Goal: Task Accomplishment & Management: Manage account settings

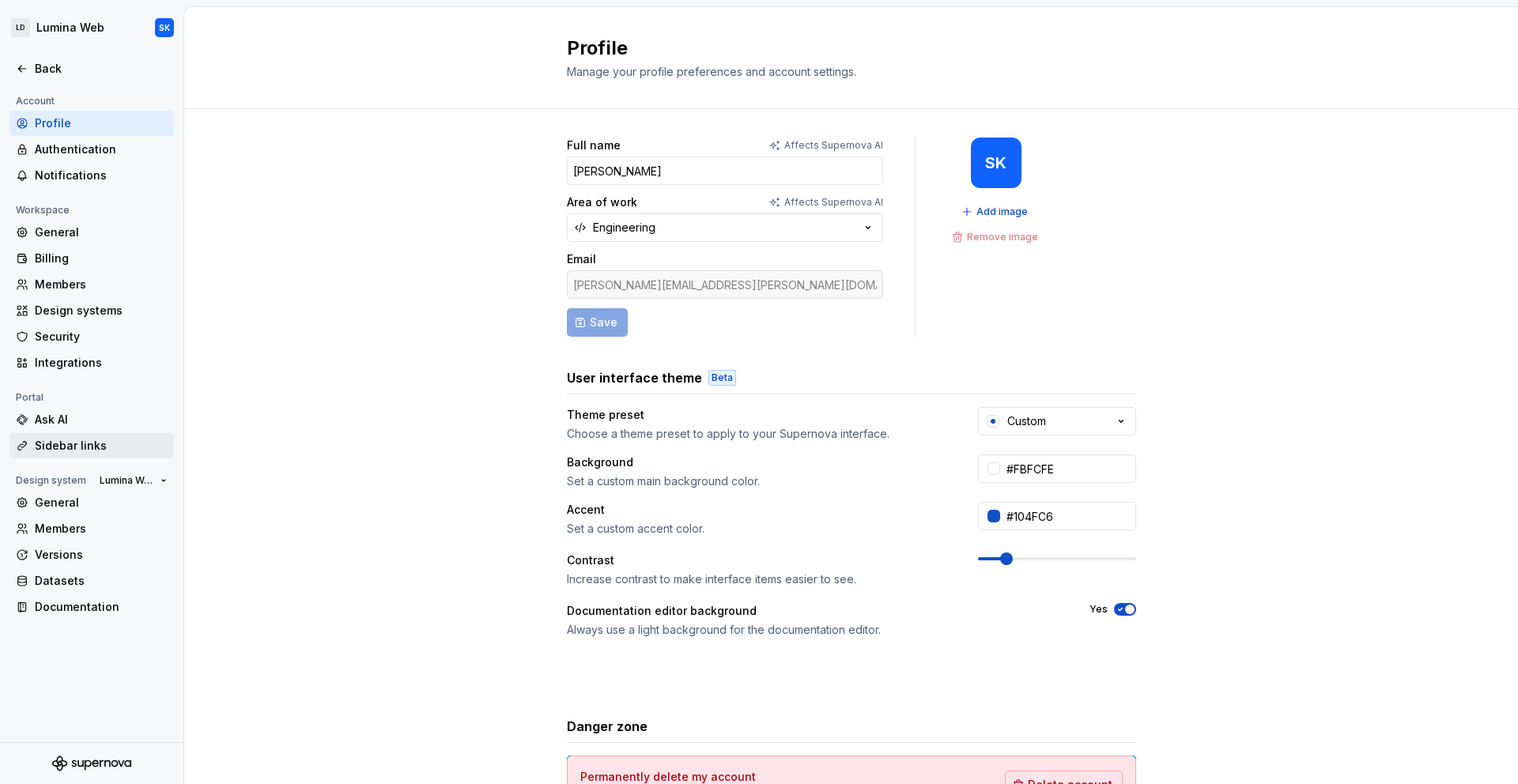
click at [53, 433] on div "Sidebar links" at bounding box center [91, 445] width 164 height 25
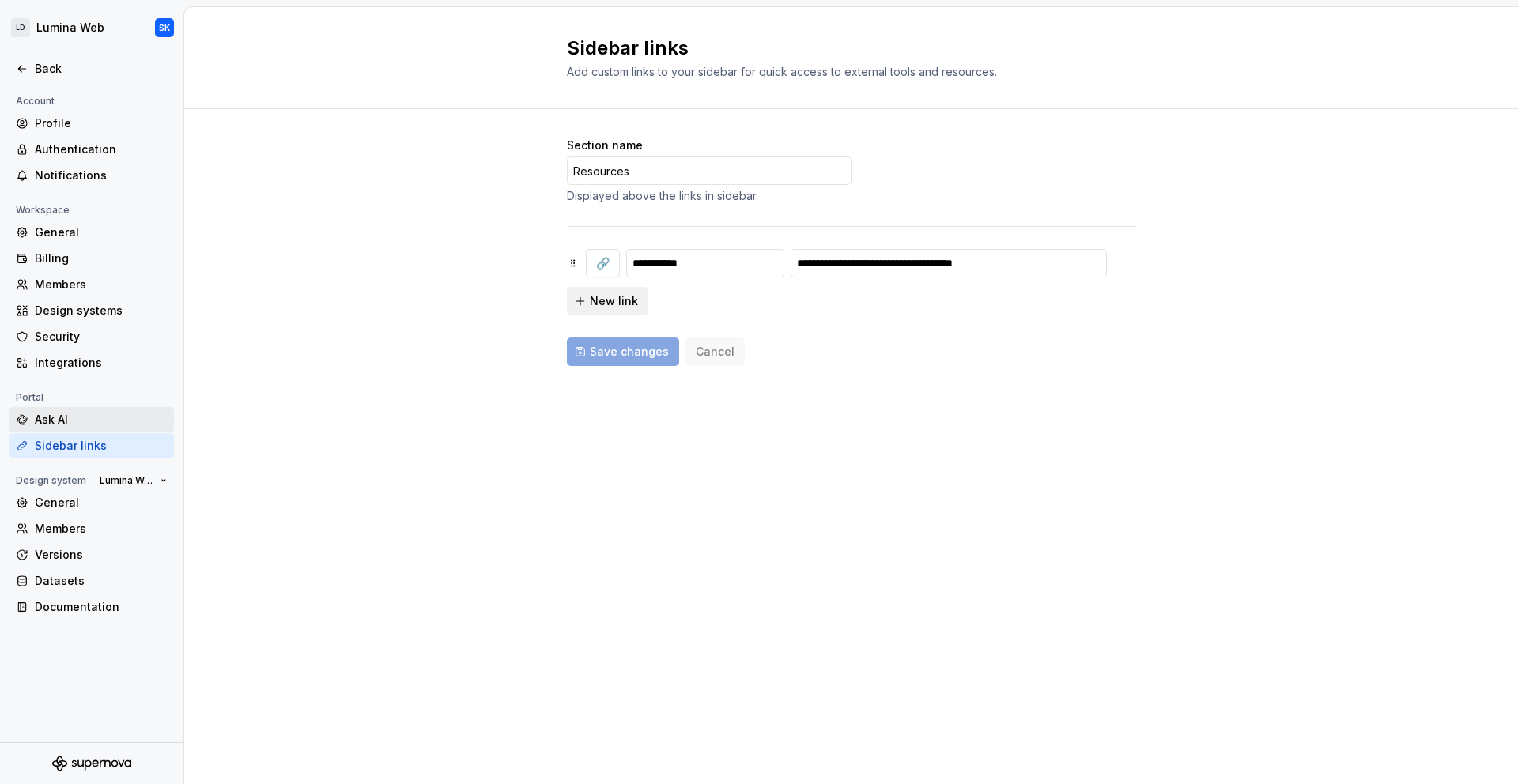
click at [83, 420] on div "Ask AI" at bounding box center [101, 419] width 133 height 16
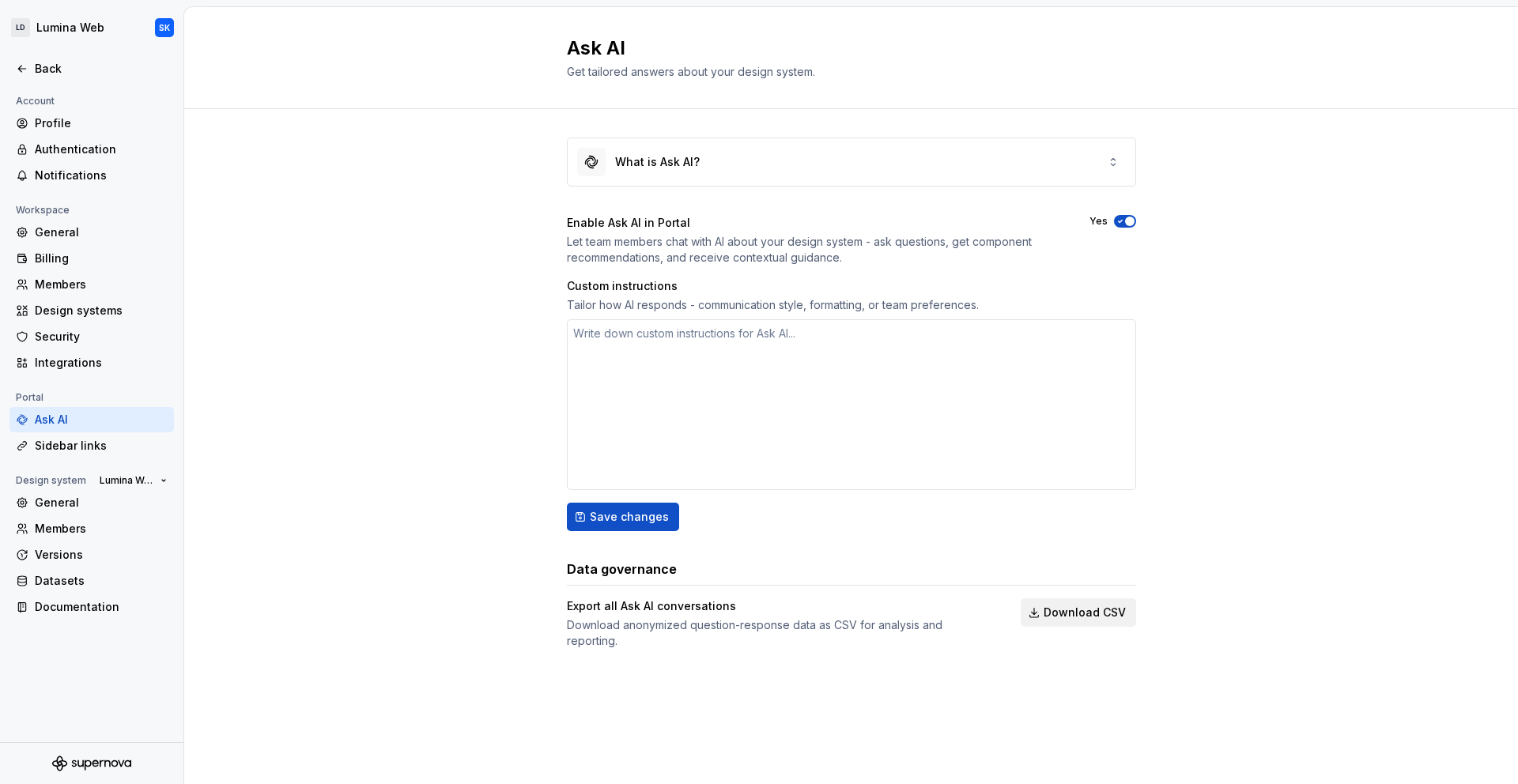
click at [1131, 219] on span "button" at bounding box center [1130, 221] width 10 height 10
click at [620, 506] on button "Save changes" at bounding box center [623, 516] width 113 height 28
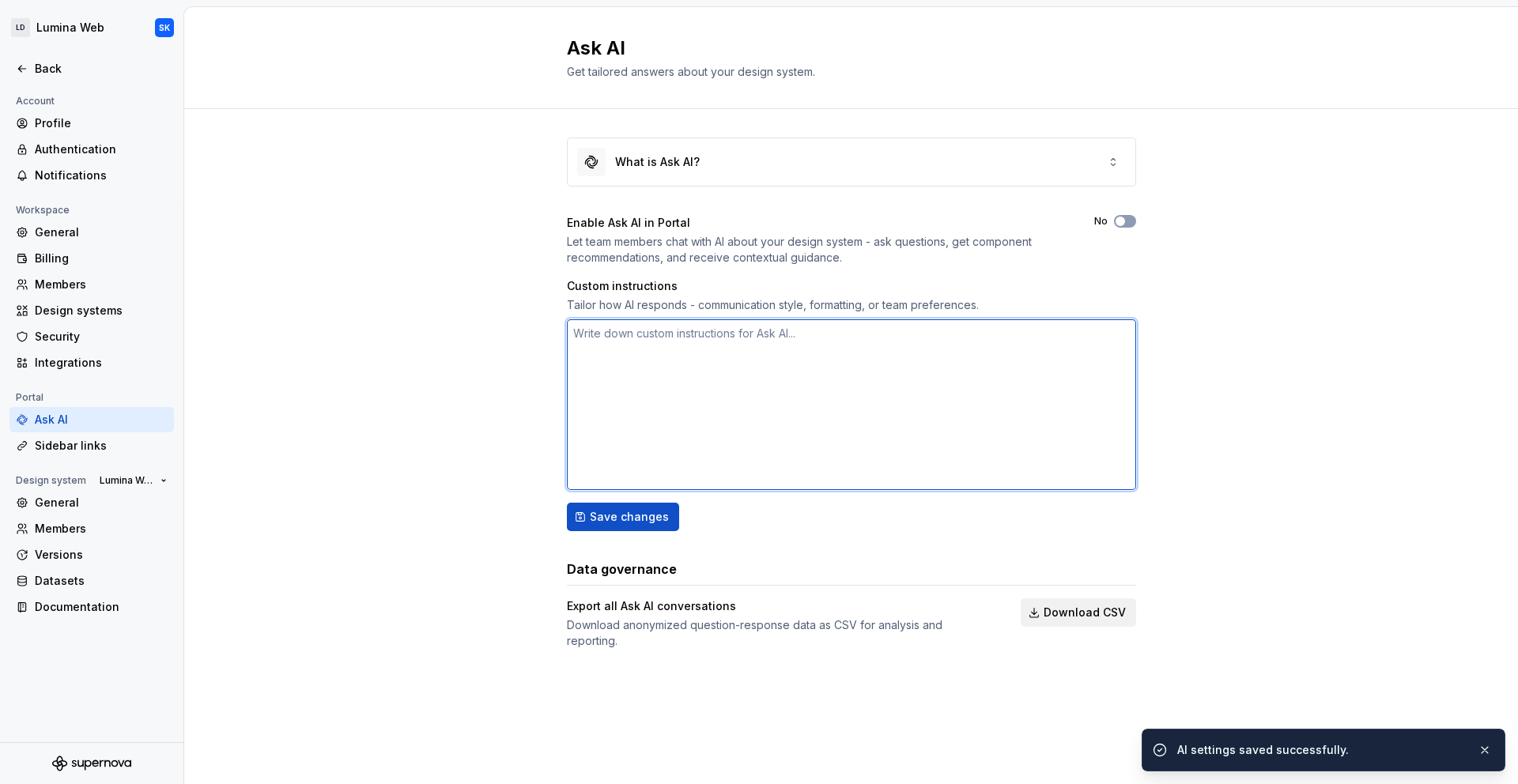
click at [659, 343] on textarea at bounding box center [851, 405] width 569 height 171
type textarea "*"
type textarea "U"
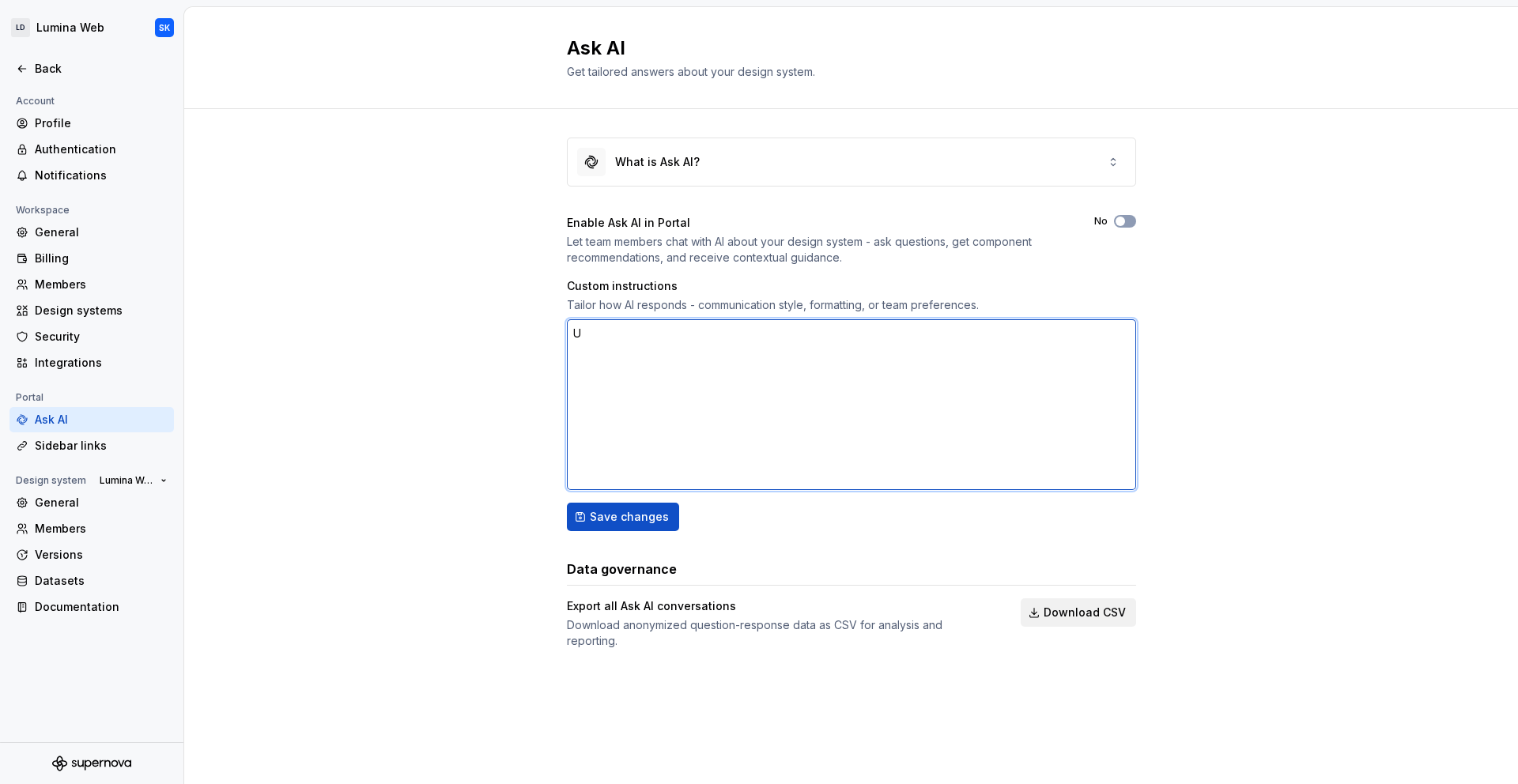
type textarea "*"
type textarea "Us"
type textarea "*"
type textarea "Use"
type textarea "*"
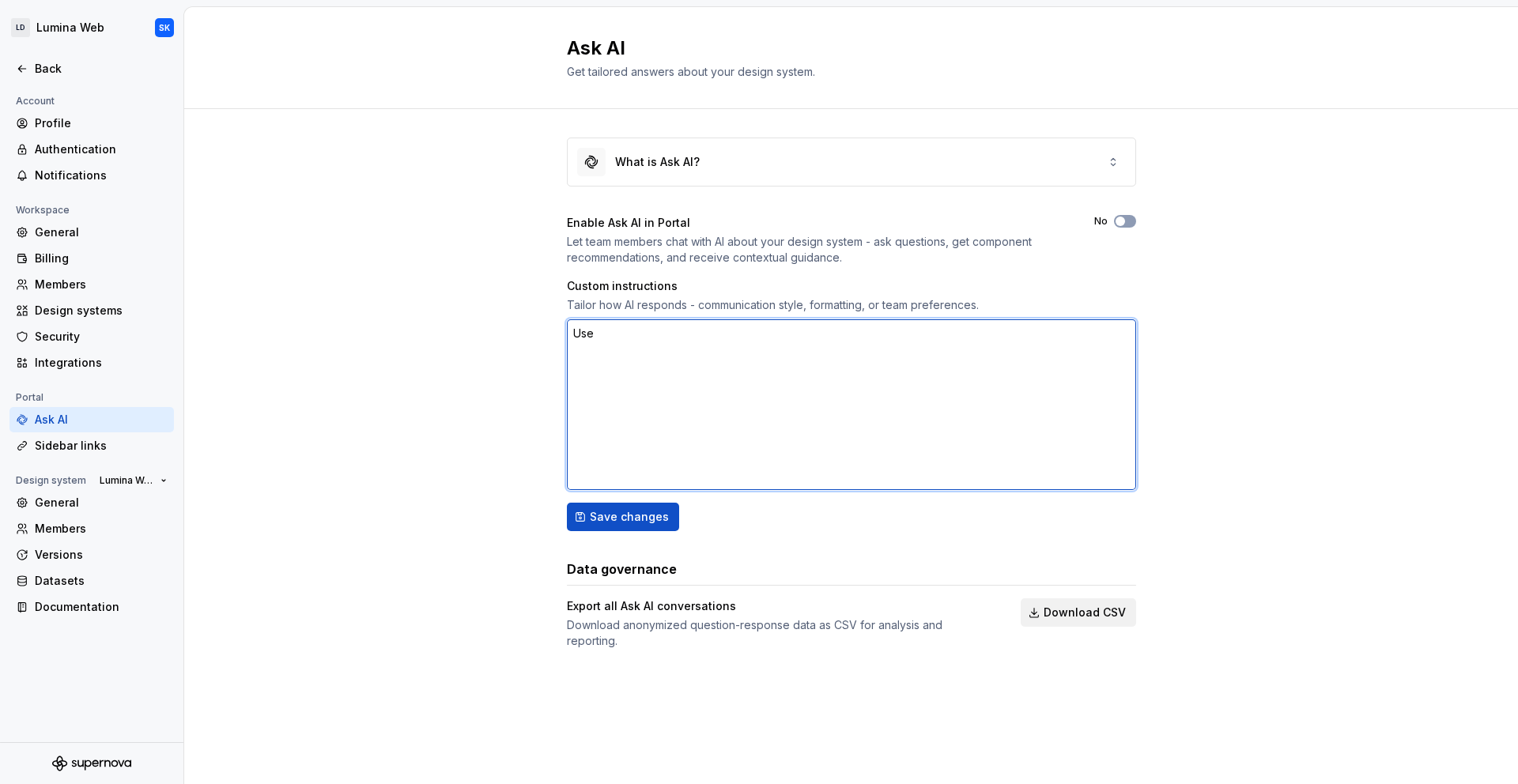
type textarea "Use"
type textarea "*"
type textarea "Use C"
type textarea "*"
type textarea "Use CMO"
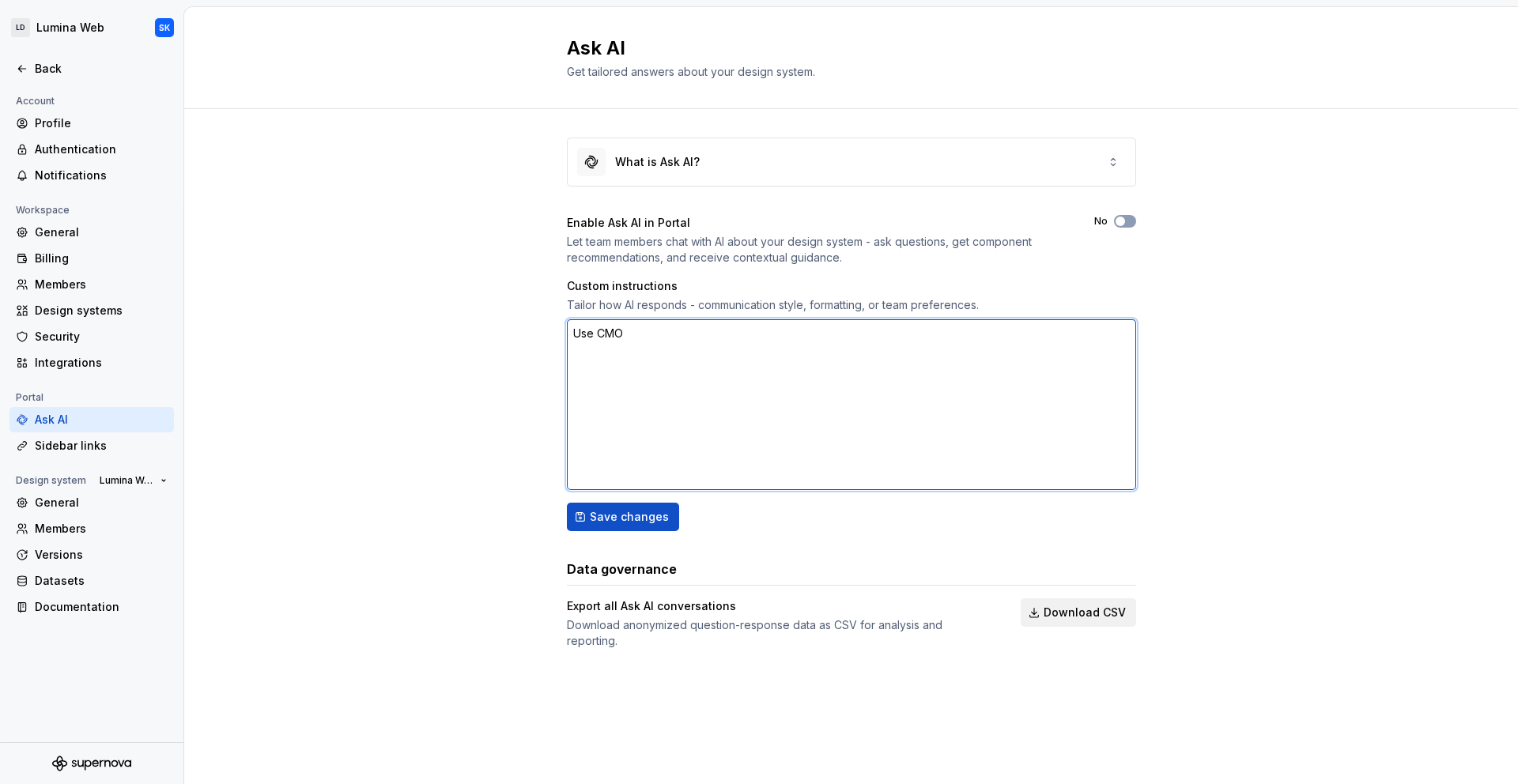
type textarea "*"
type textarea "Use CMOS"
type textarea "*"
type textarea "Use CMOS"
type textarea "*"
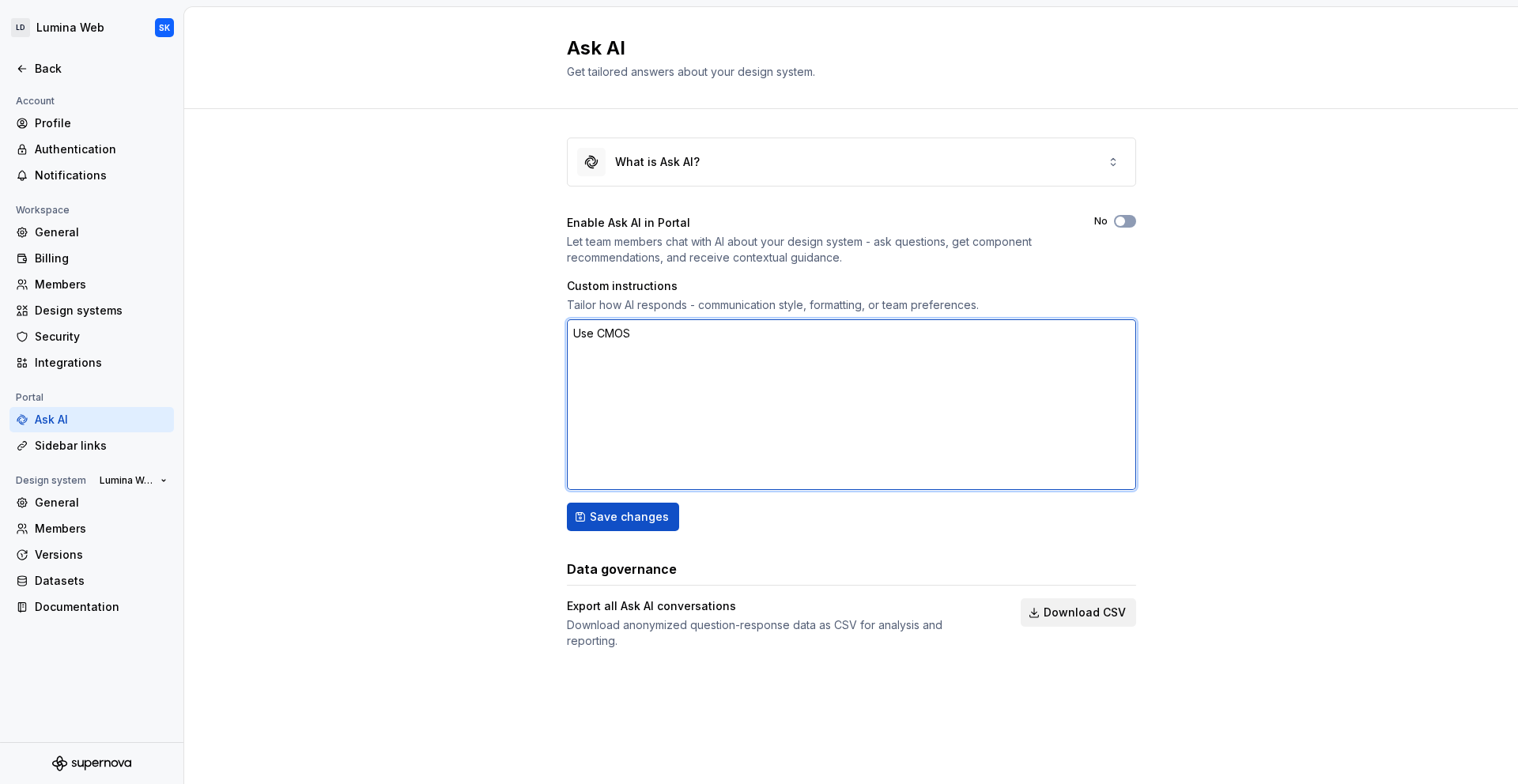
type textarea "Use CMOS g"
type textarea "*"
type textarea "Use CMOS gu"
type textarea "*"
type textarea "Use CMOS gui"
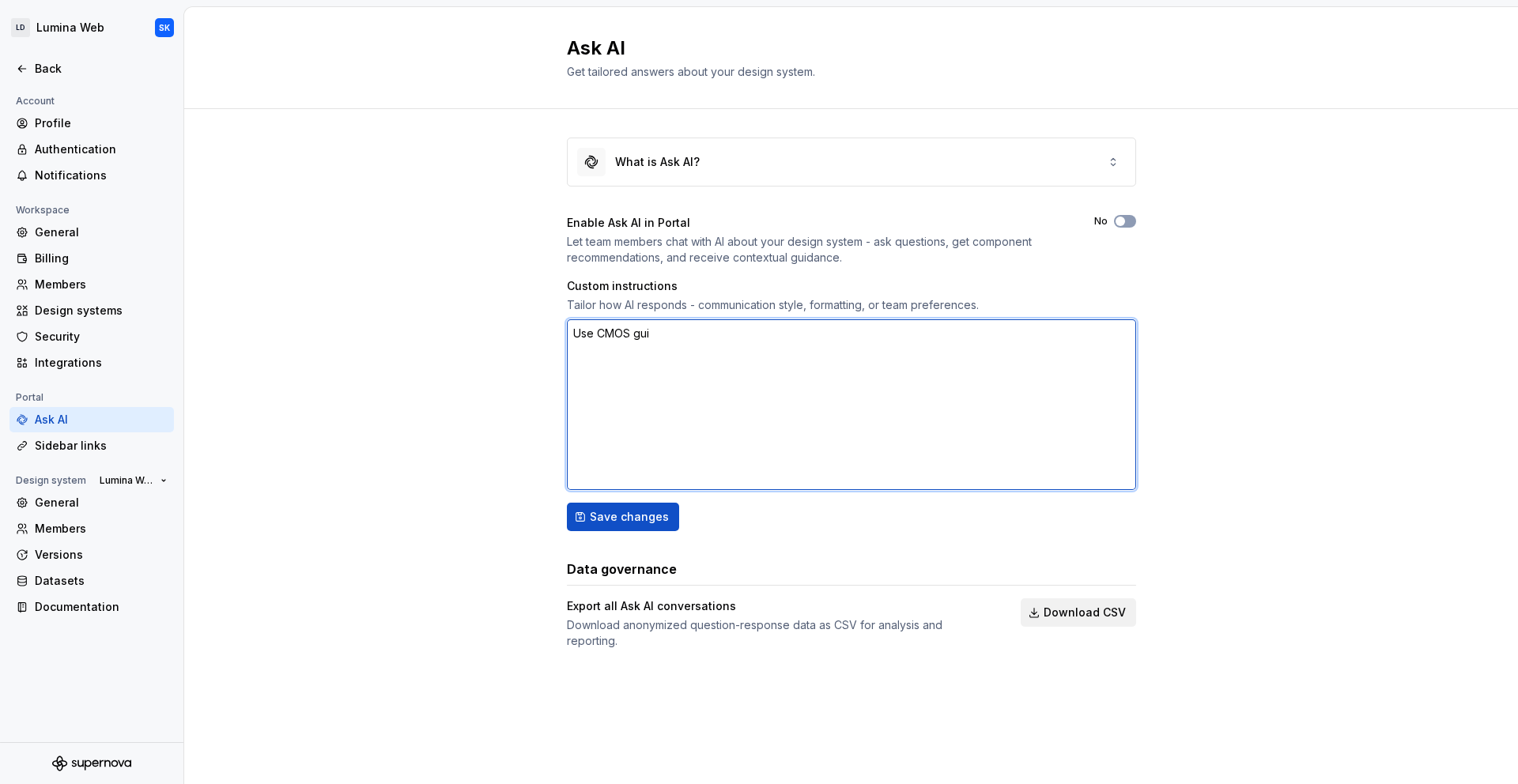
type textarea "*"
type textarea "Use CMOS guid"
type textarea "*"
type textarea "Use CMOS guide"
type textarea "*"
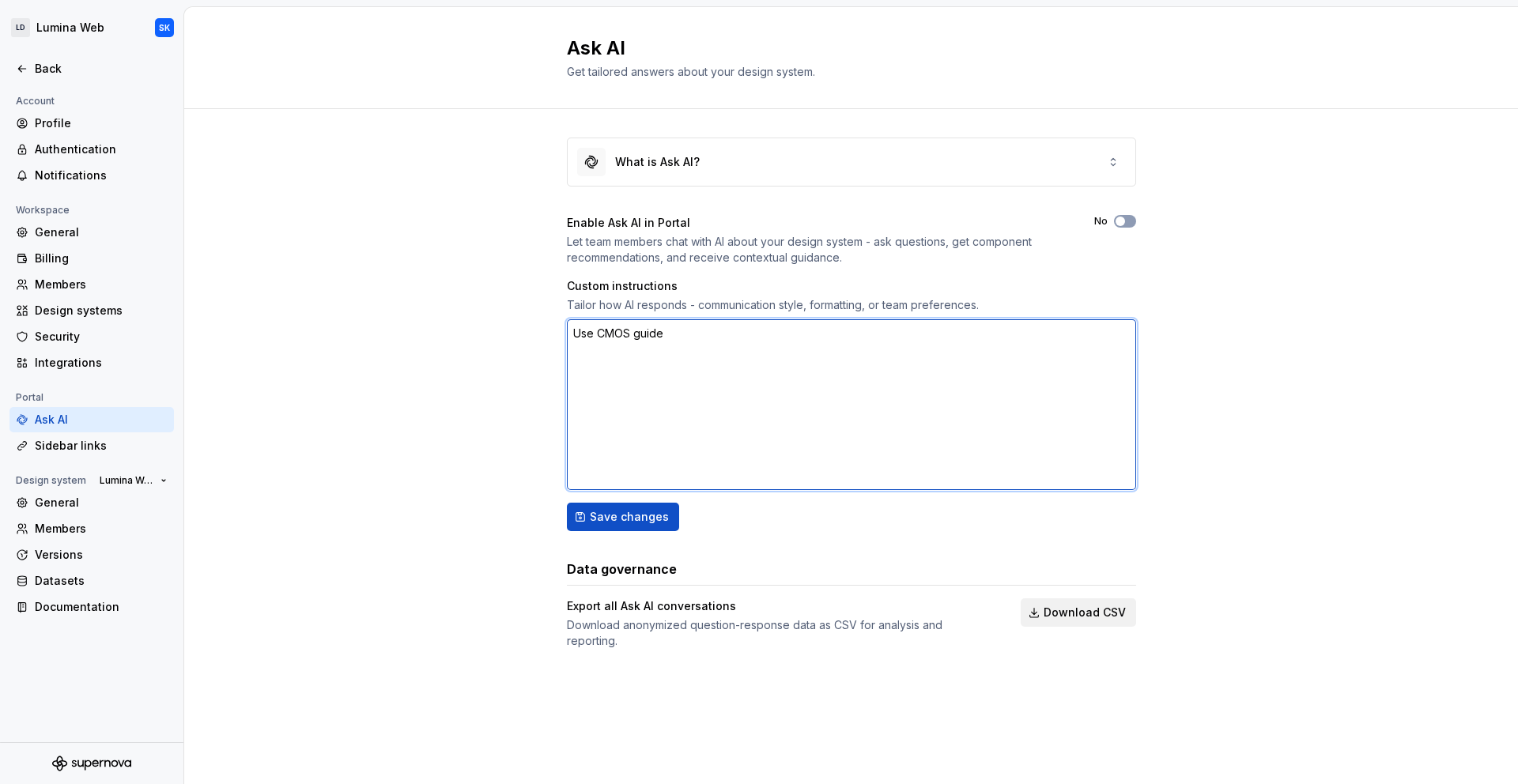
type textarea "Use CMOS guidei"
type textarea "*"
type textarea "Use CMOS guidein"
type textarea "*"
type textarea "Use CMOS guideine"
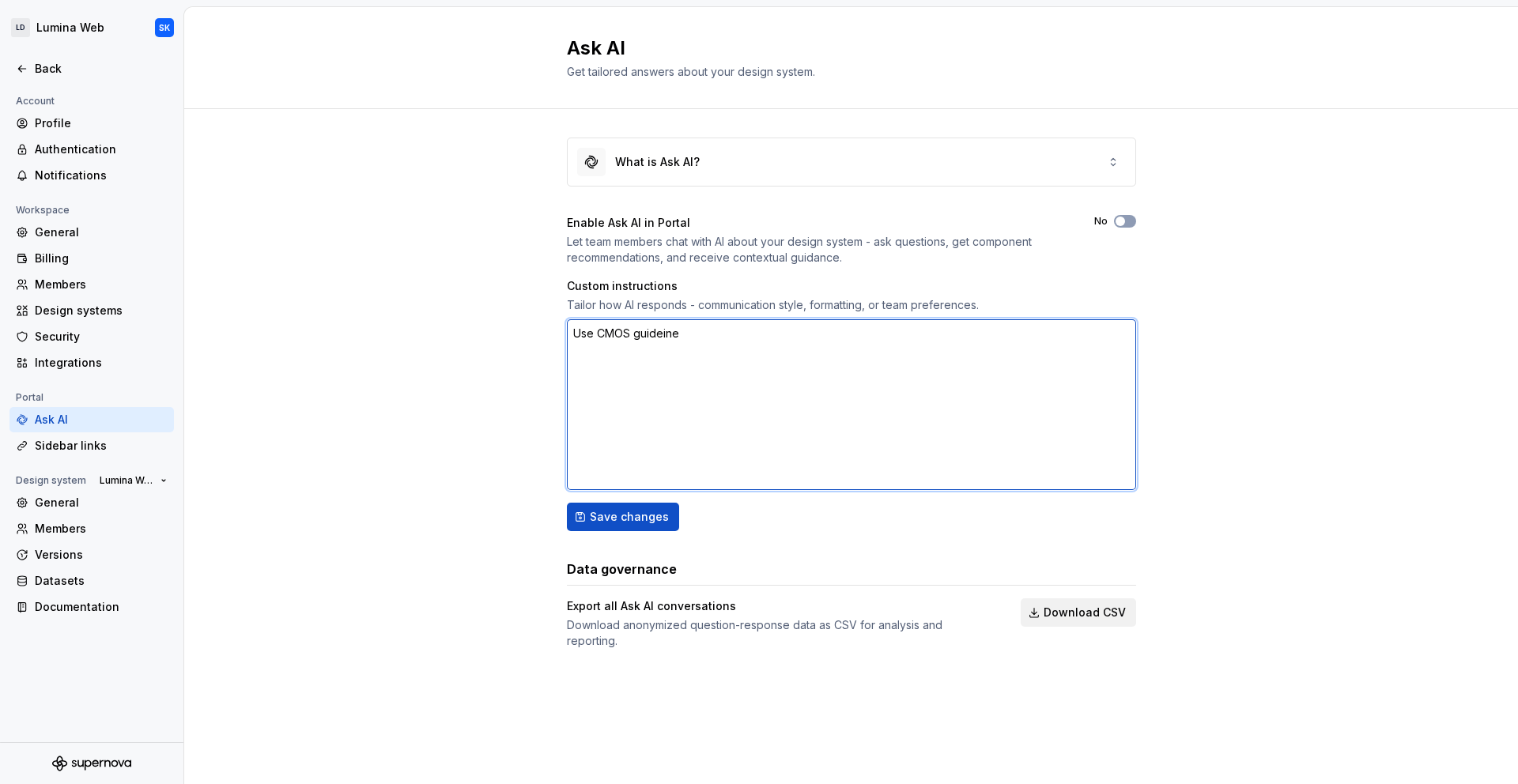
type textarea "*"
type textarea "Use CMOS guidein"
type textarea "*"
type textarea "Use CMOS guidei"
type textarea "*"
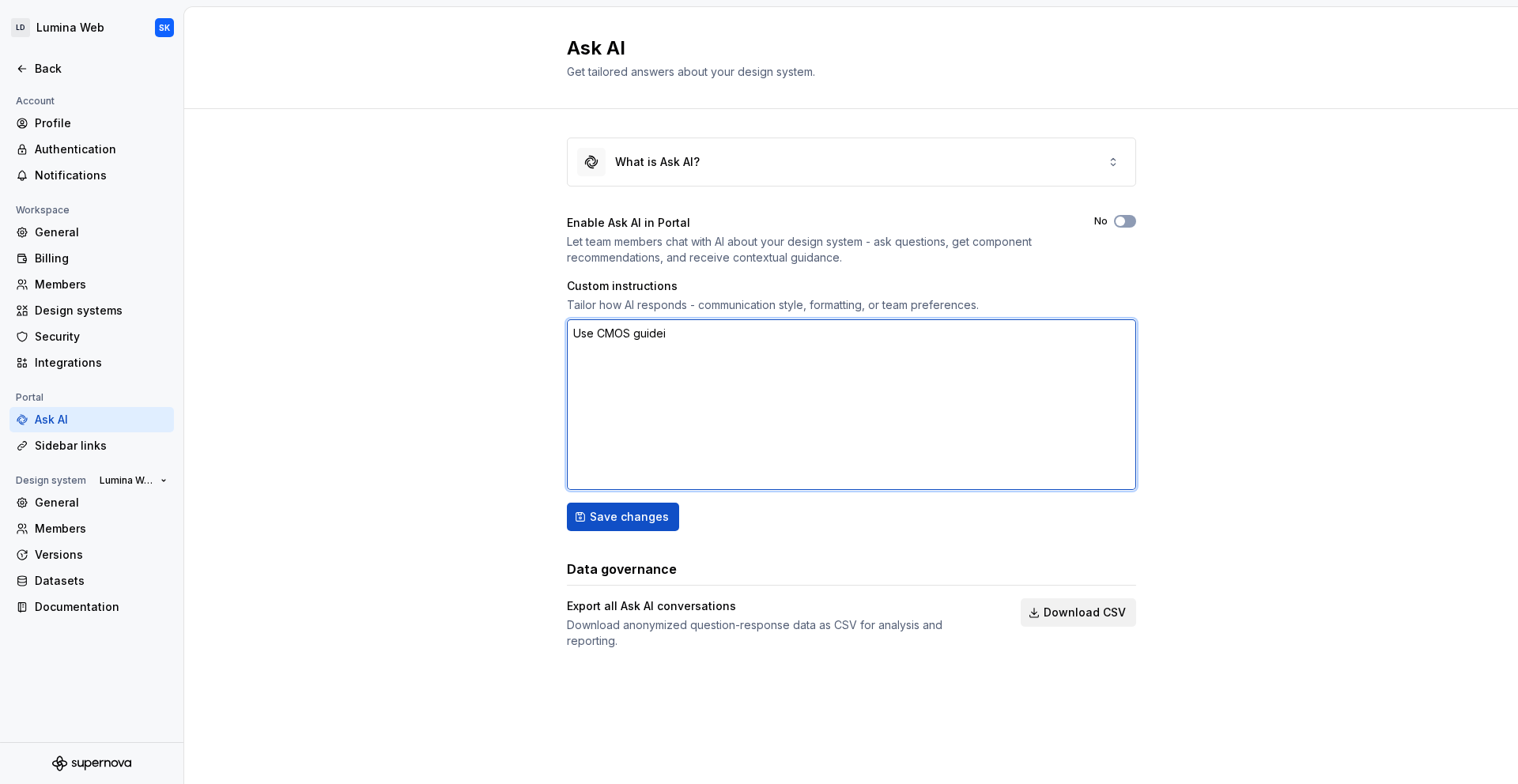
type textarea "Use CMOS guide"
type textarea "*"
type textarea "Use CMOS guidel"
type textarea "*"
type textarea "Use CMOS guideli"
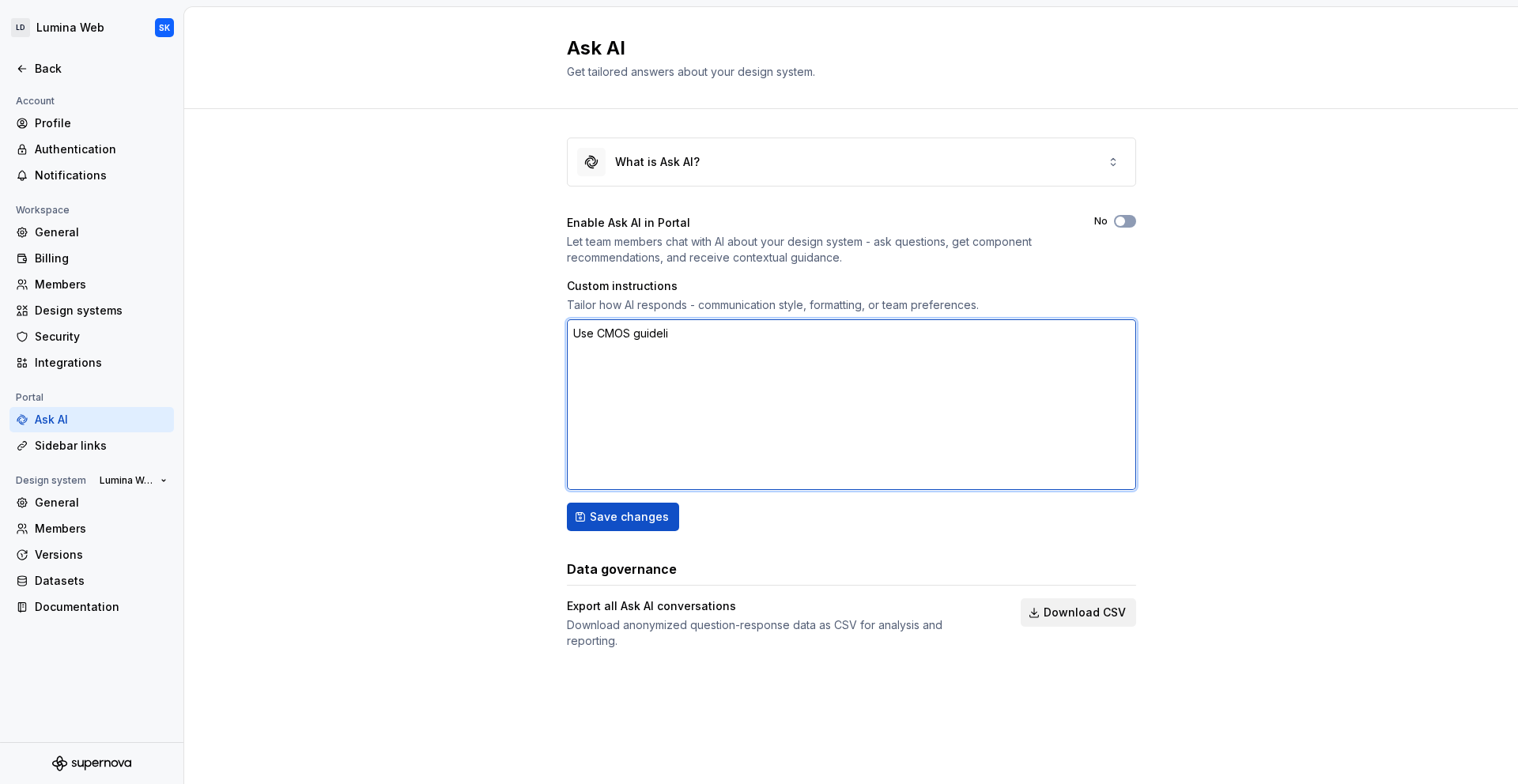
type textarea "*"
type textarea "Use CMOS guidelin"
type textarea "*"
type textarea "Use CMOS guideline"
type textarea "*"
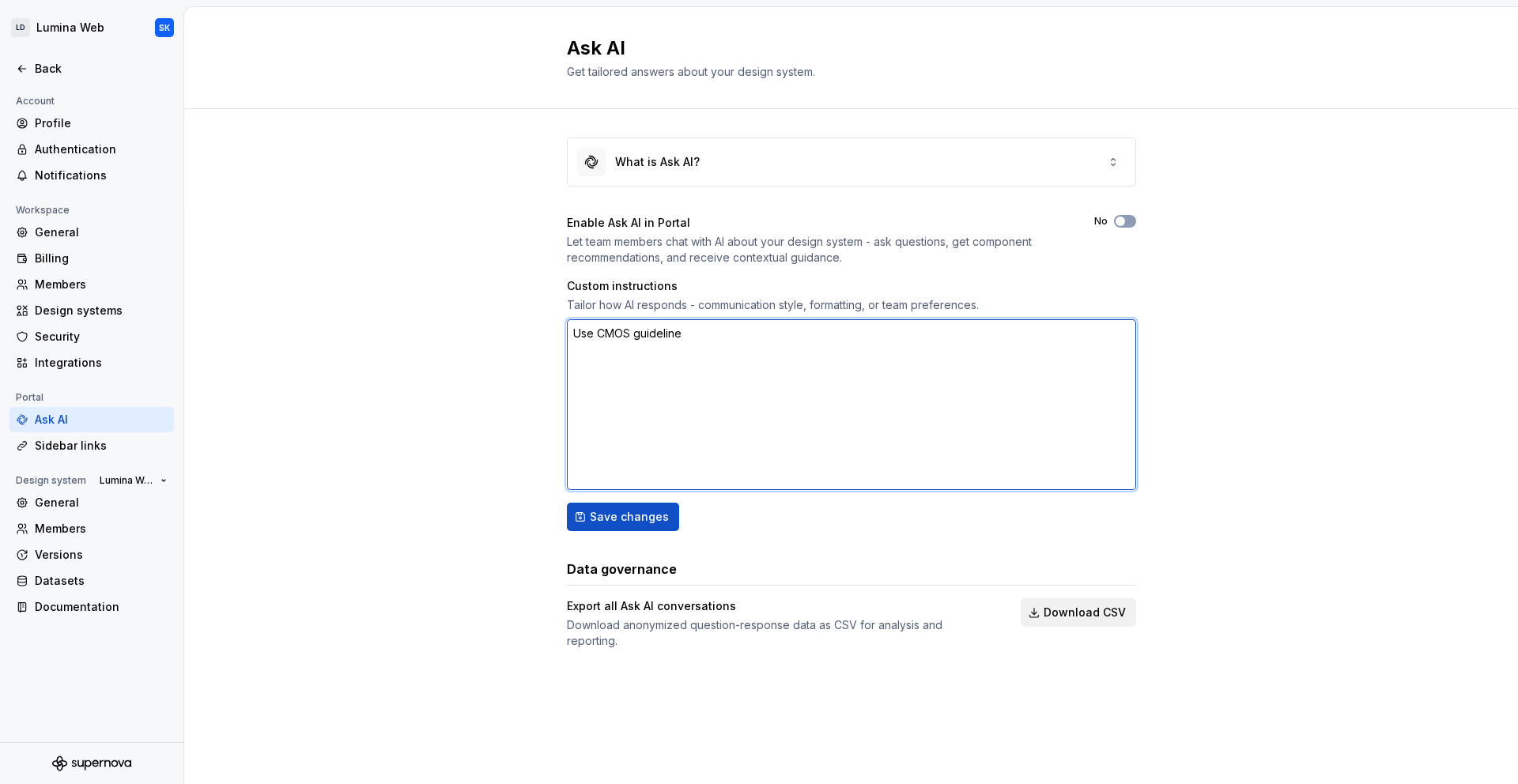
type textarea "Use CMOS guidelines"
type textarea "*"
type textarea "Use CMOS guidelines."
type textarea "*"
type textarea "Use CMOS guidelines."
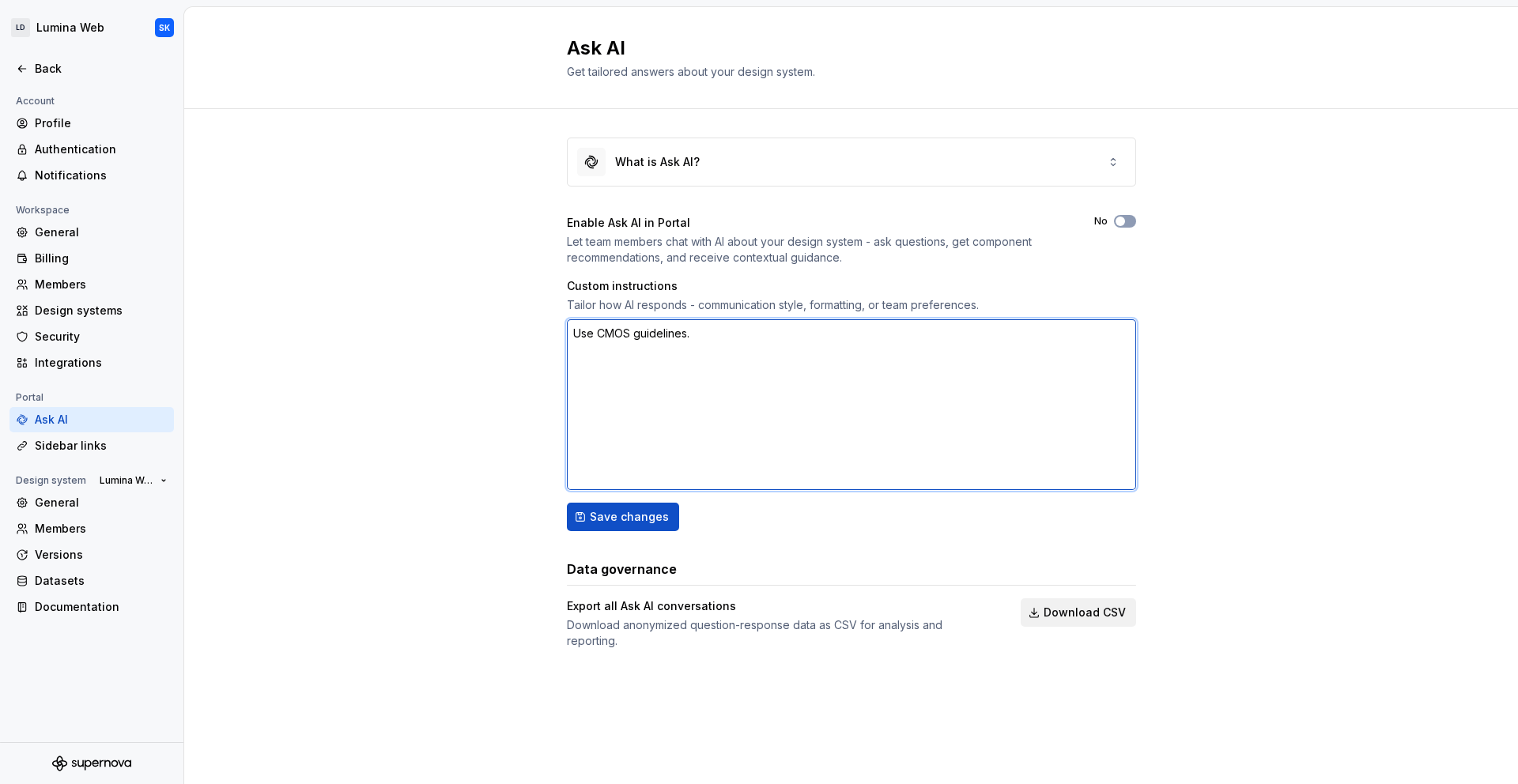
type textarea "*"
type textarea "Use CMOS guidelines. I"
type textarea "*"
type textarea "Use CMOS guidelines. In"
type textarea "*"
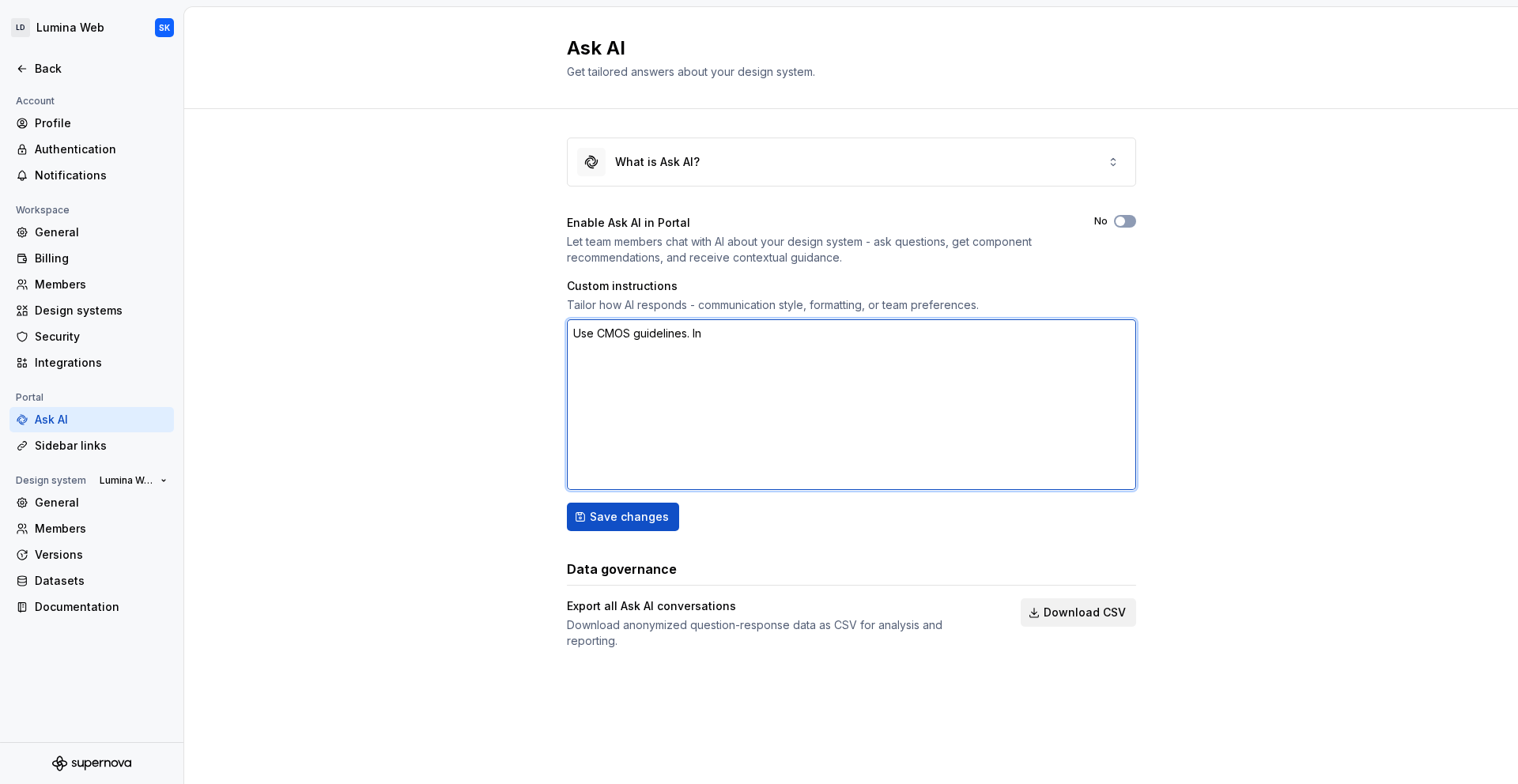
type textarea "Use CMOS guidelines. Inc"
type textarea "*"
type textarea "Use CMOS guidelines. Incl"
type textarea "*"
type textarea "Use CMOS guidelines. Inclu"
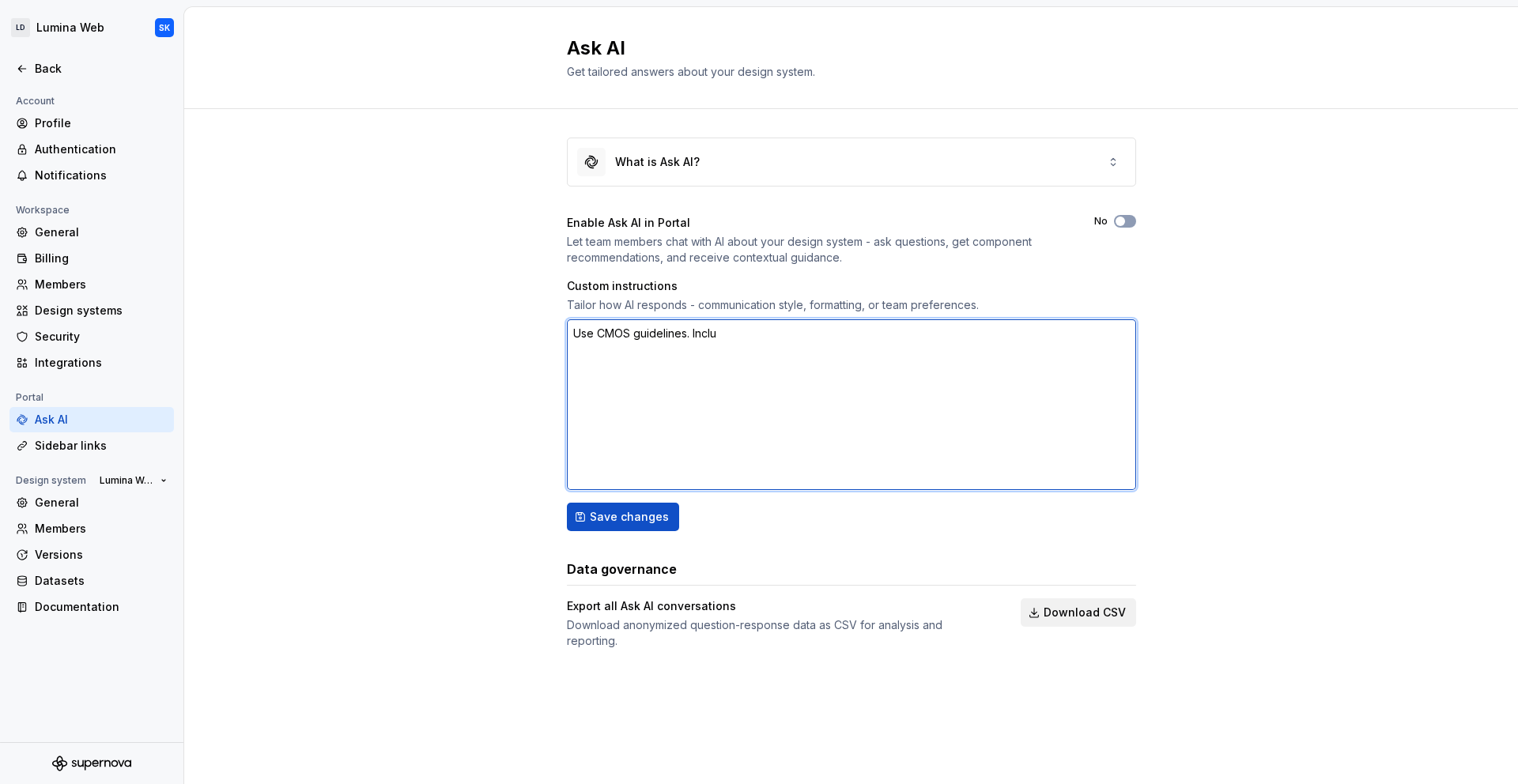
type textarea "*"
type textarea "Use CMOS guidelines. Includ"
type textarea "*"
type textarea "Use CMOS guidelines. Include"
type textarea "*"
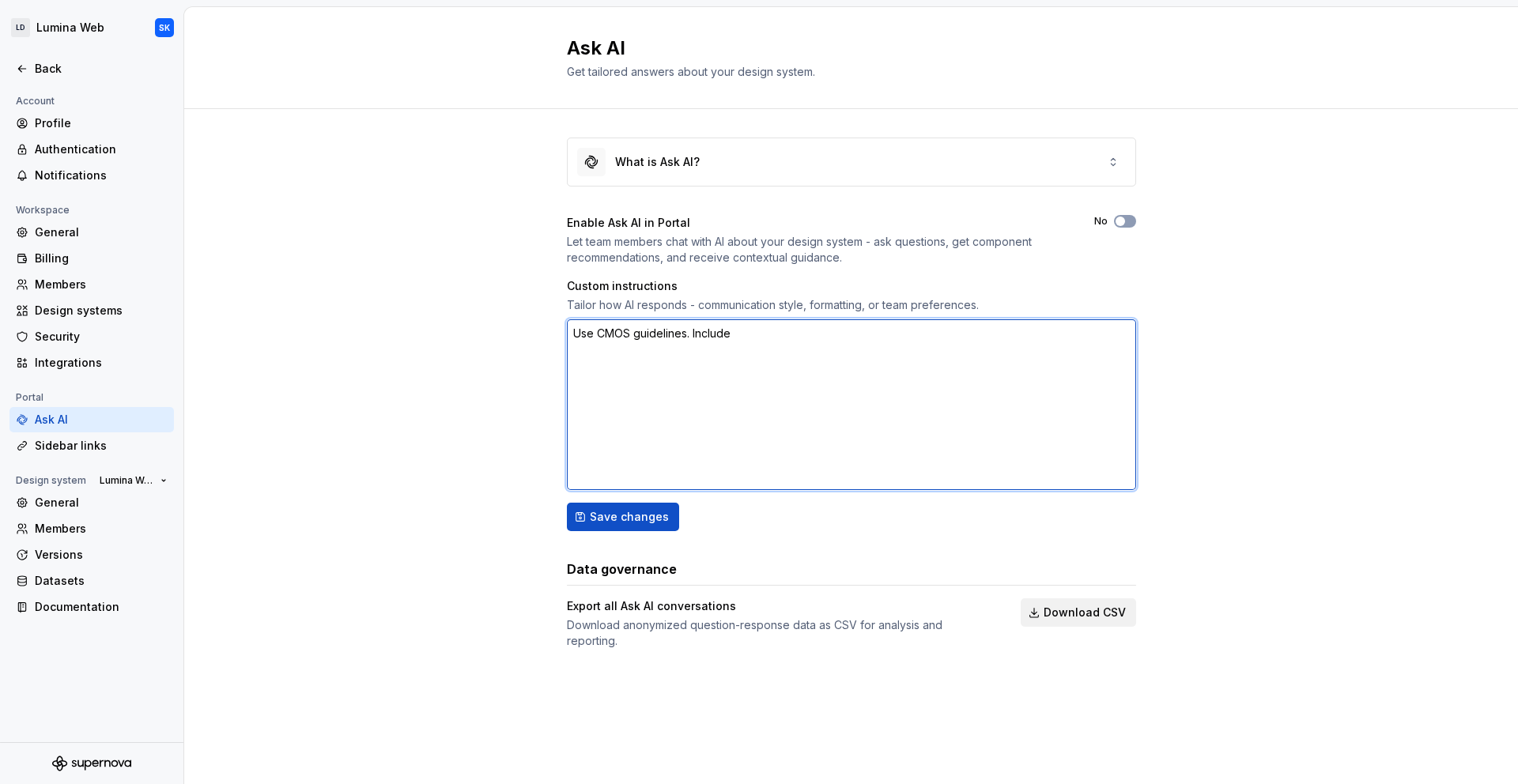
type textarea "Use CMOS guidelines. Include"
type textarea "*"
type textarea "Use CMOS guidelines. Include C"
type textarea "*"
type textarea "Use CMOS guidelines. Include Co"
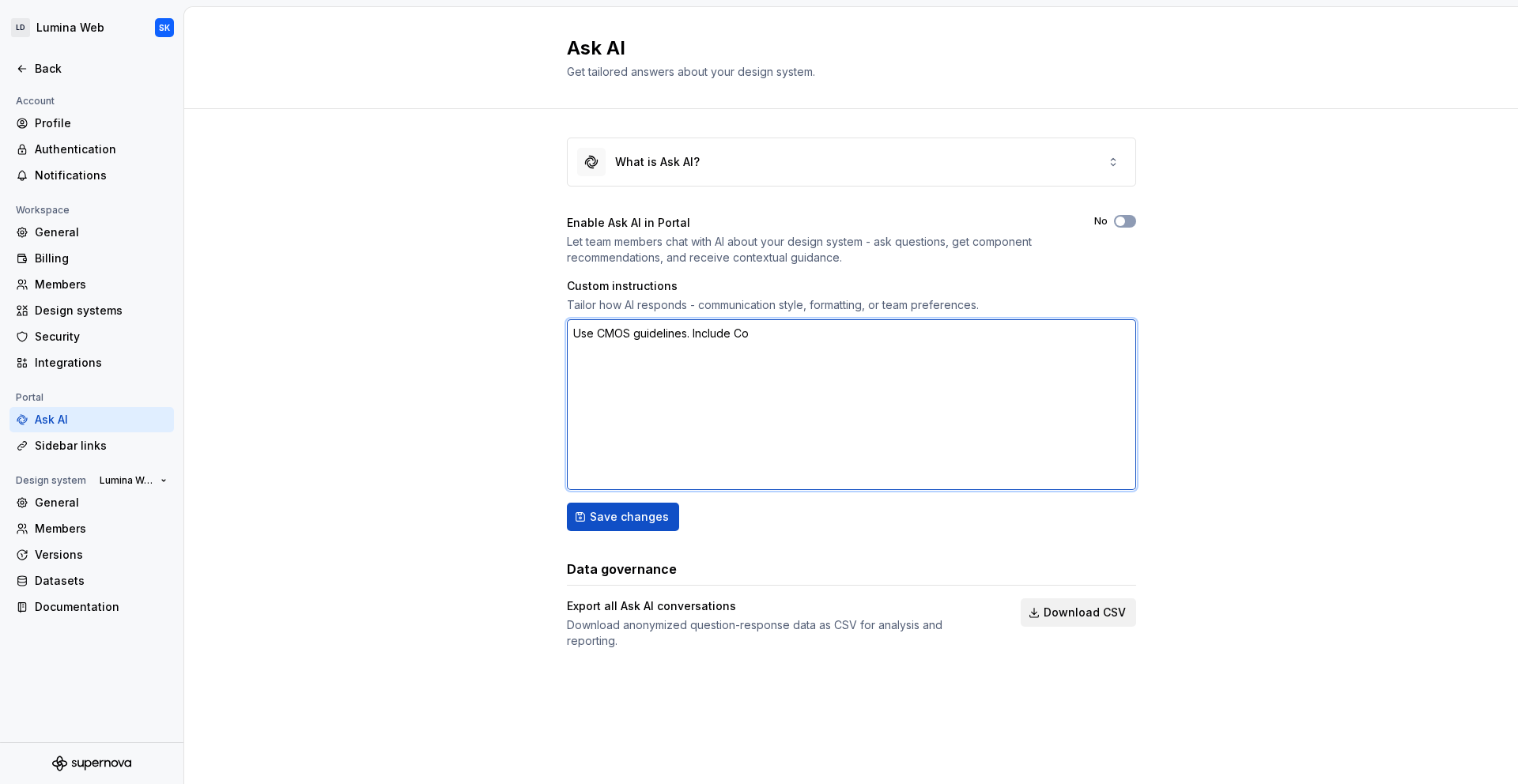
type textarea "*"
type textarea "Use CMOS guidelines. Include Cod"
type textarea "*"
type textarea "Use CMOS guidelines. Include Code"
type textarea "*"
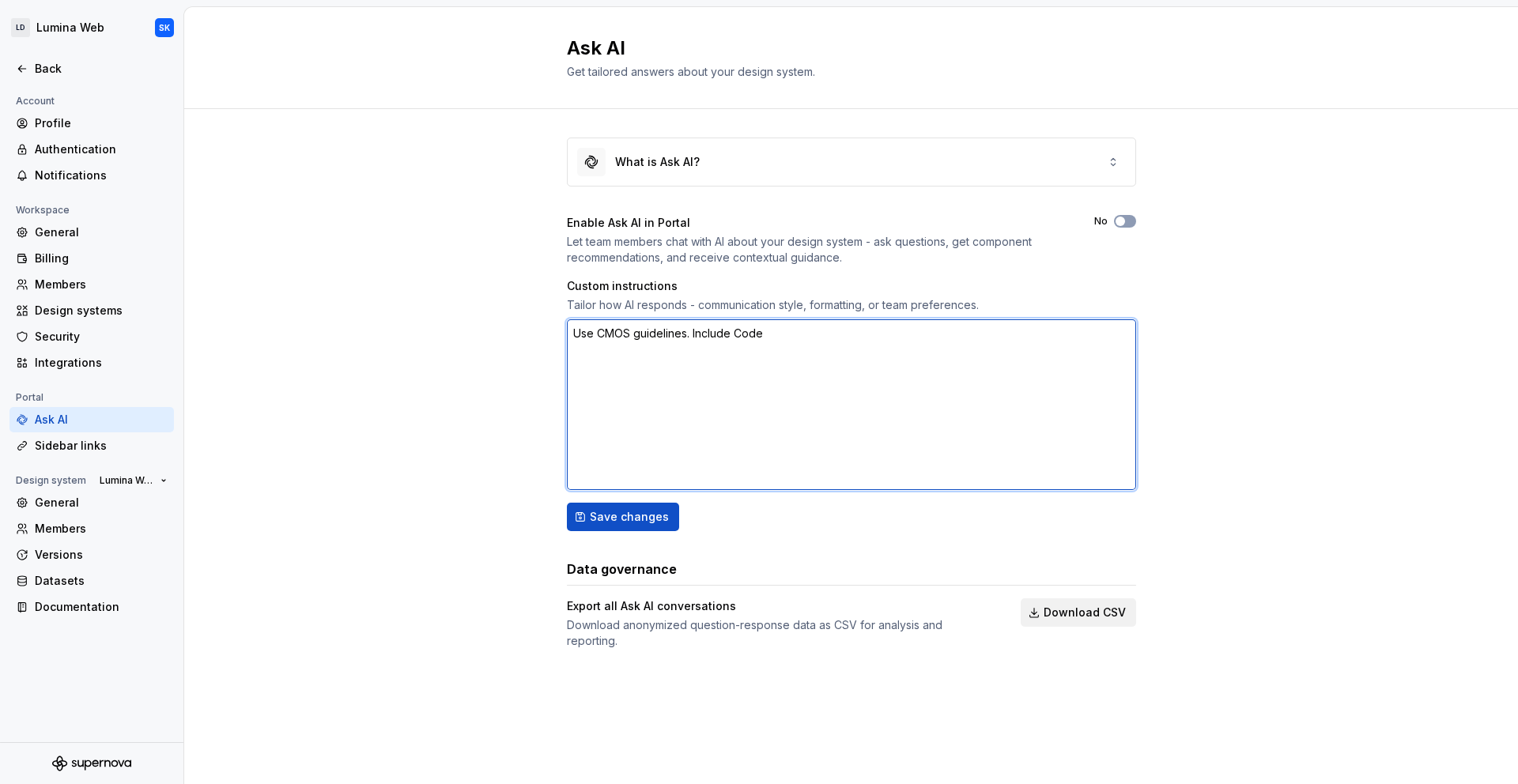
type textarea "Use CMOS guidelines. Include Code"
type textarea "*"
type textarea "Use CMOS guidelines. Include Code s"
type textarea "*"
type textarea "Use CMOS guidelines. Include Code sa"
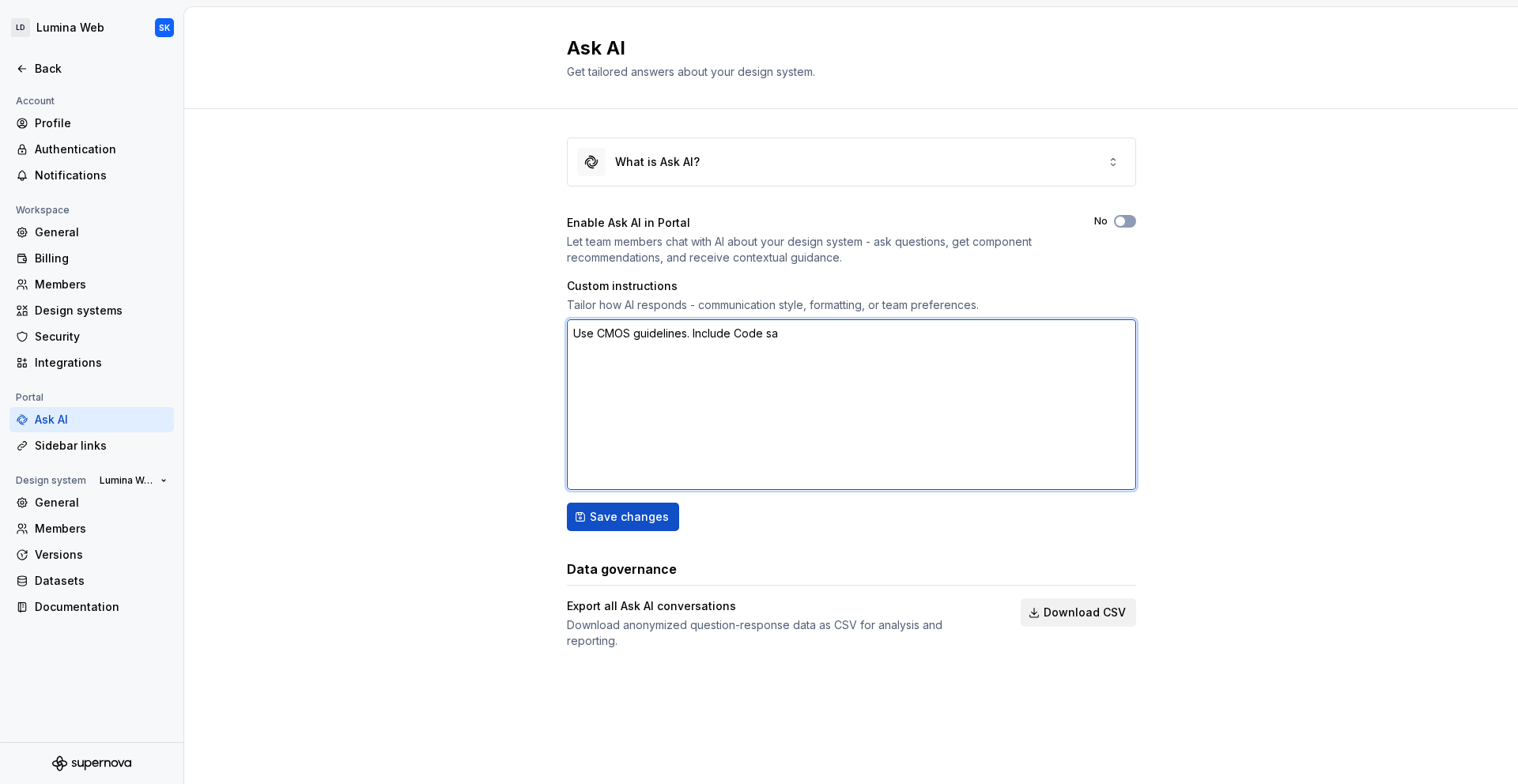
type textarea "*"
type textarea "Use CMOS guidelines. Include Code [PERSON_NAME]"
type textarea "*"
type textarea "Use CMOS guidelines. Include Code samp"
type textarea "*"
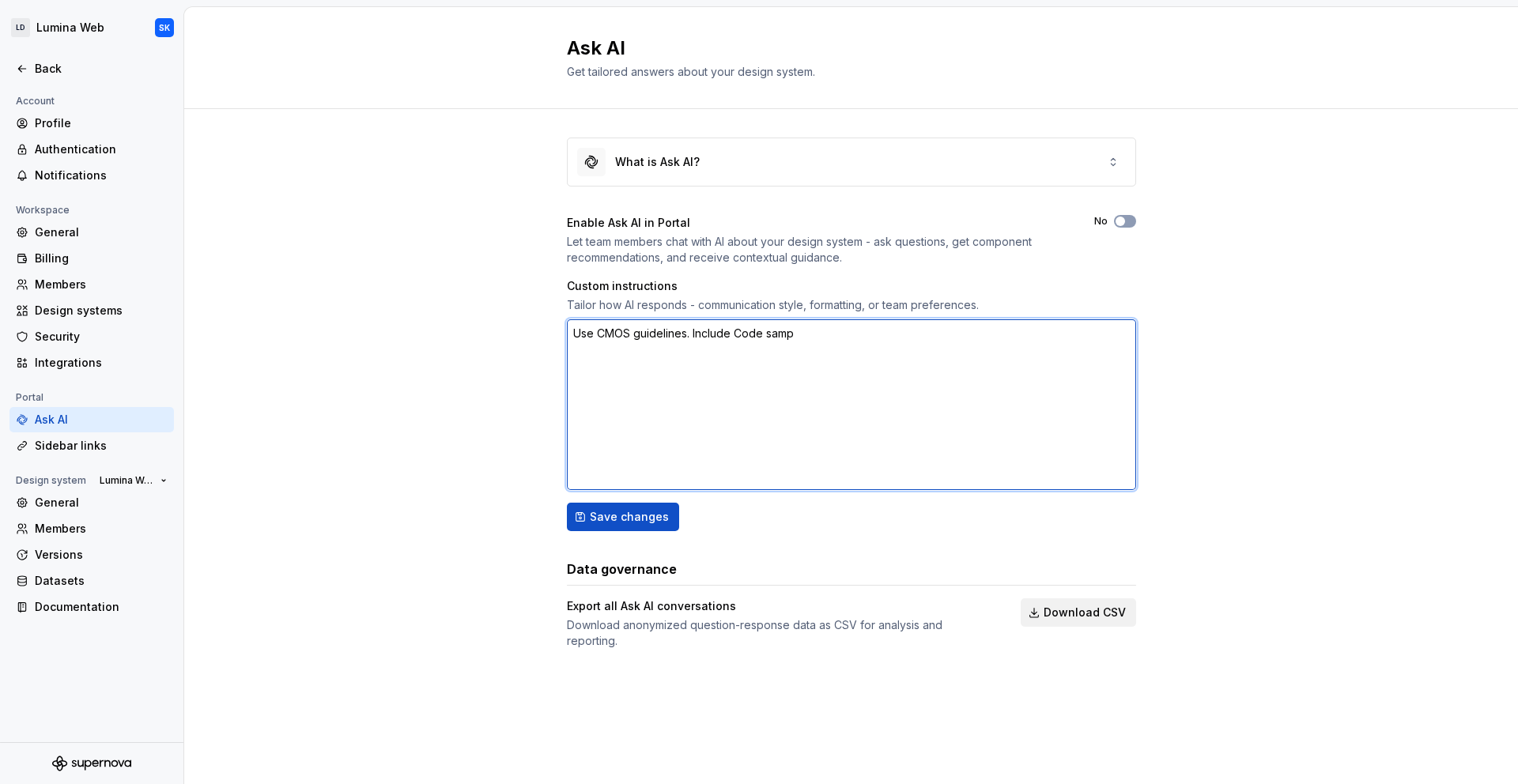
type textarea "Use CMOS guidelines. Include Code sampl"
type textarea "*"
type textarea "Use CMOS guidelines. Include Code sample"
type textarea "*"
type textarea "Use CMOS guidelines. Include Code samples"
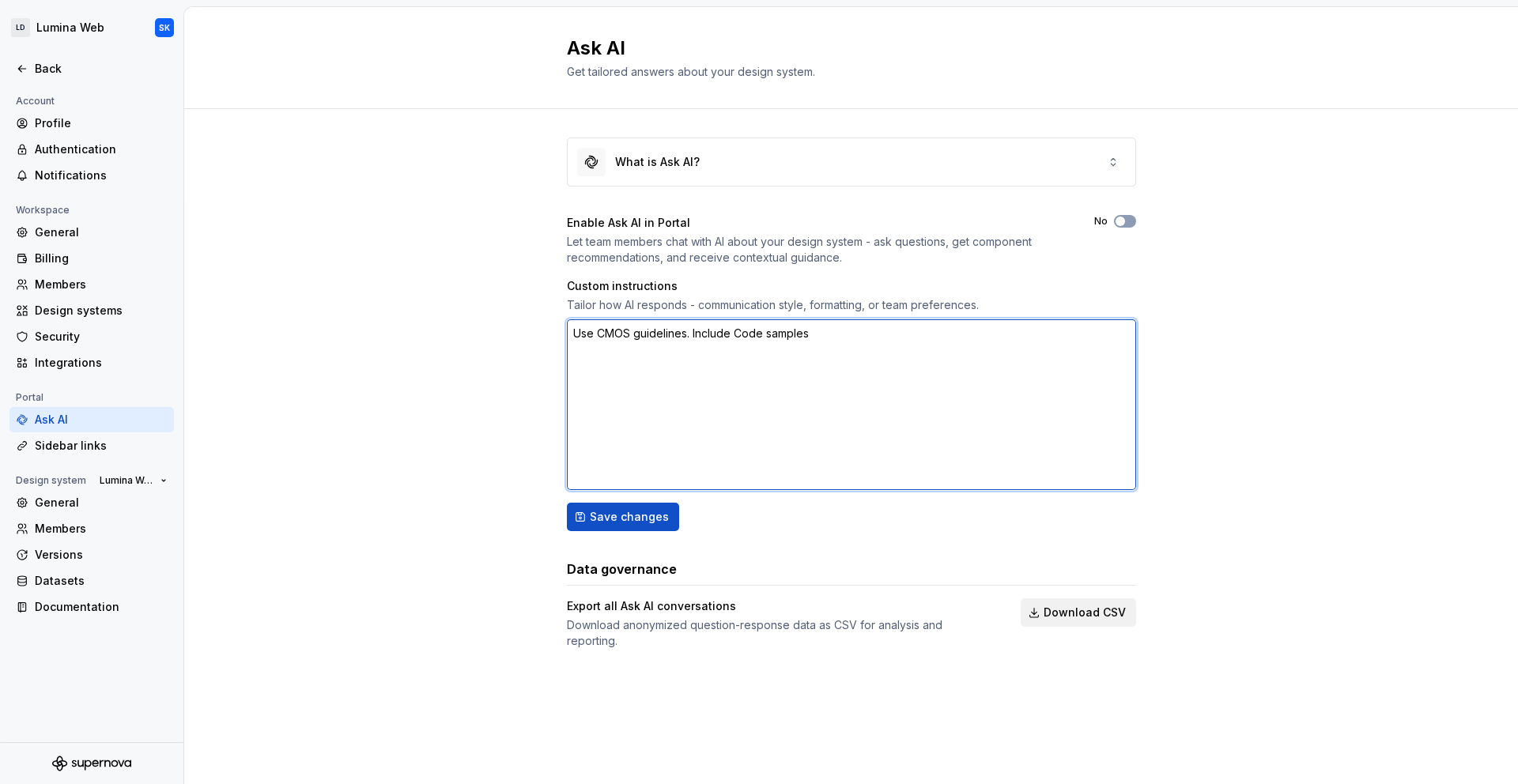
type textarea "*"
type textarea "Use CMOS guidelines. Include Code samples."
type textarea "*"
type textarea "Use CMOS guidelines. Include Code samples ."
type textarea "*"
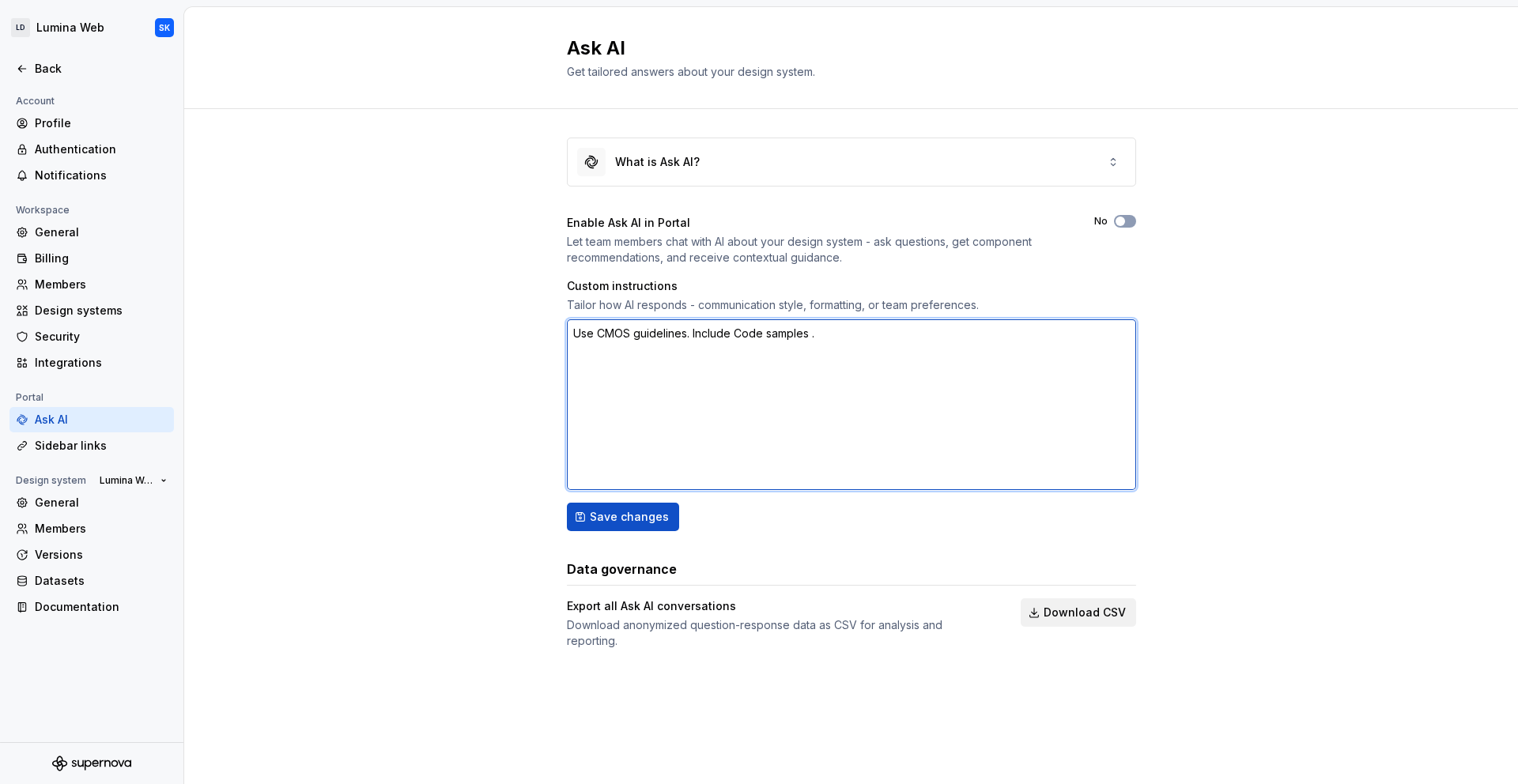
type textarea "Use CMOS guidelines. Include Code samples w."
type textarea "*"
type textarea "Use CMOS guidelines. Include Code samples wh."
type textarea "*"
type textarea "Use CMOS guidelines. Include Code samples whe."
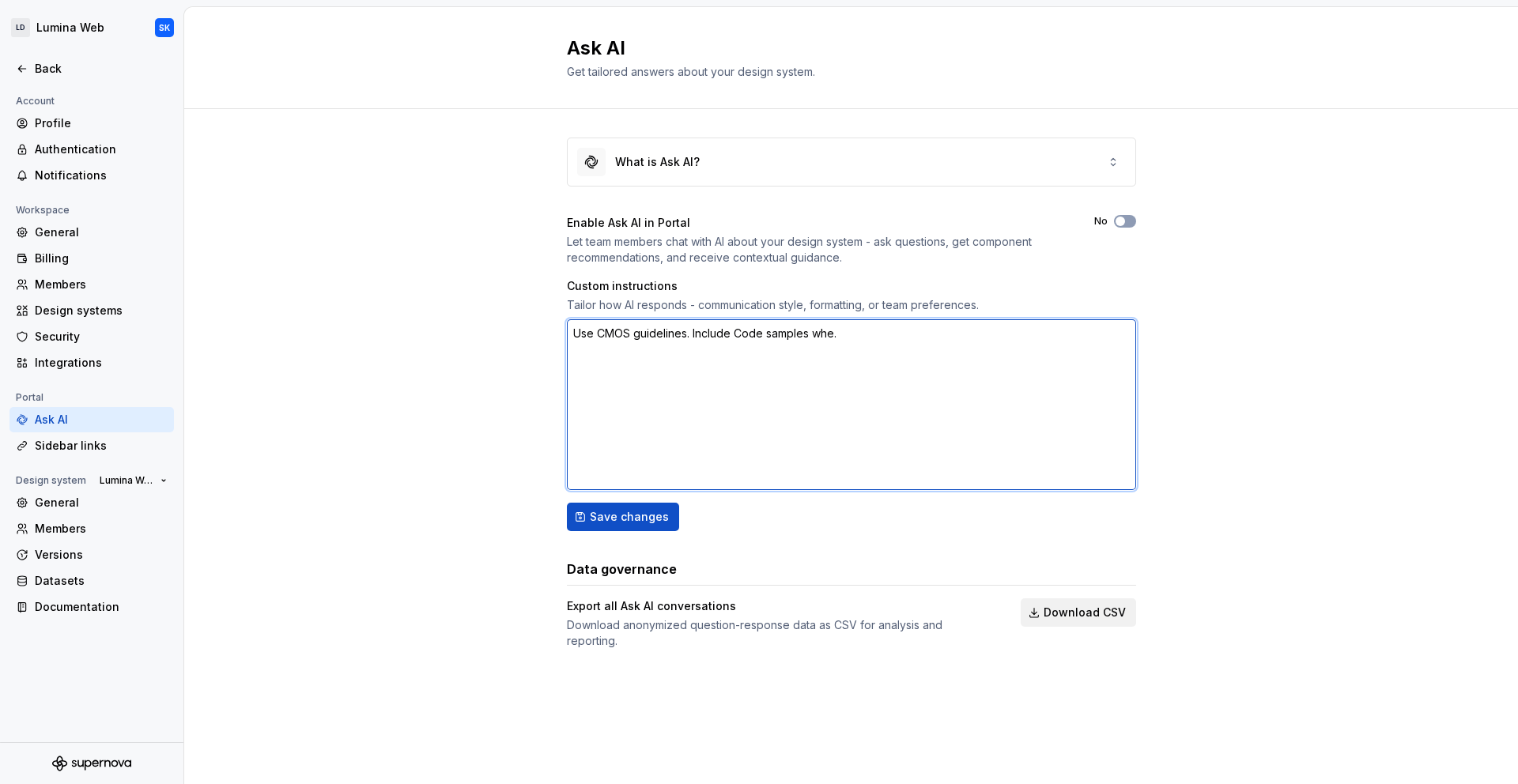
type textarea "*"
type textarea "Use CMOS guidelines. Include Code samples wher."
type textarea "*"
type textarea "Use CMOS guidelines. Include Code samples where."
type textarea "*"
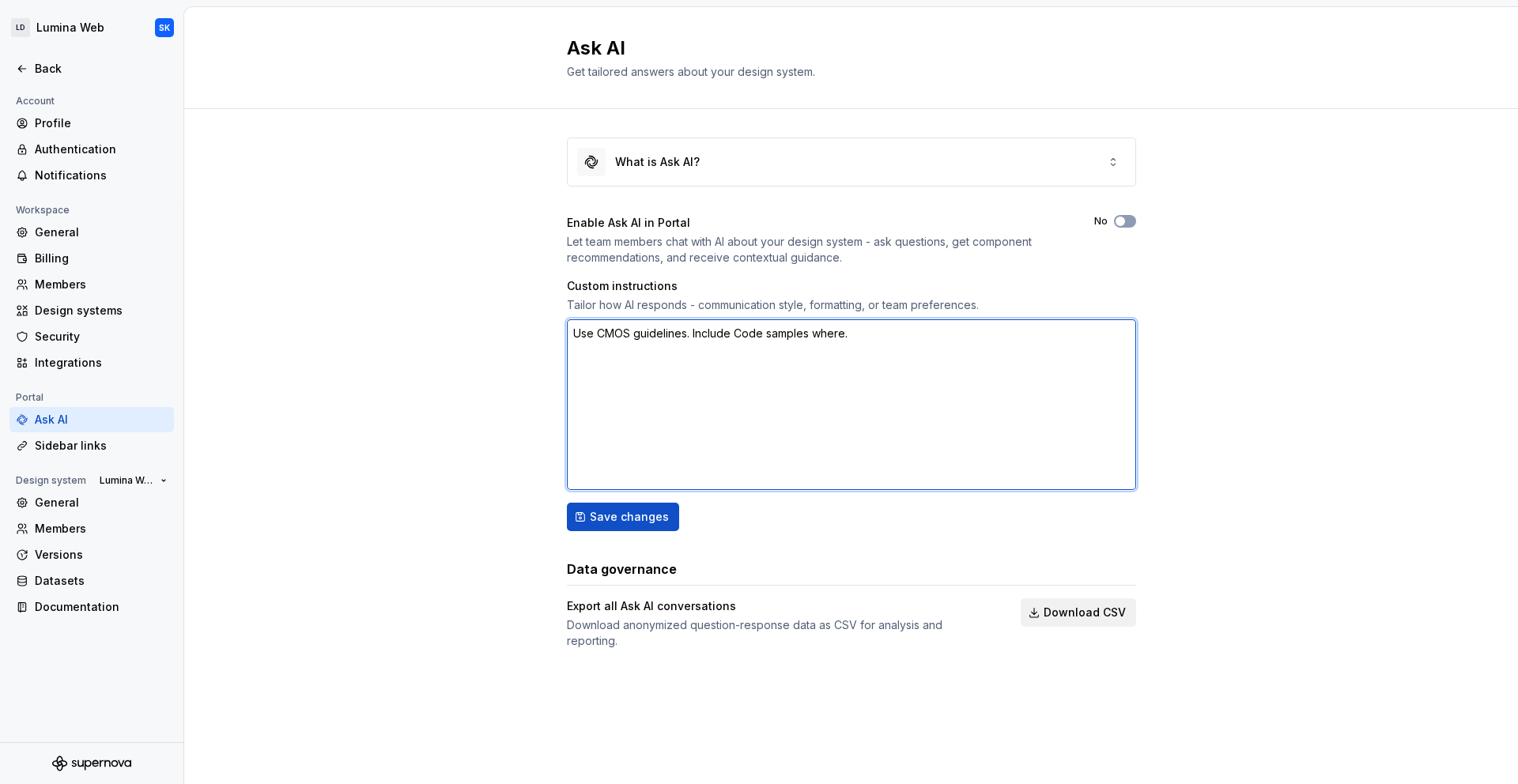
type textarea "Use CMOS guidelines. Include Code samples wherev."
type textarea "*"
type textarea "Use CMOS guidelines. Include Code samples whereve."
type textarea "*"
type textarea "Use CMOS guidelines. Include Code samples wherever."
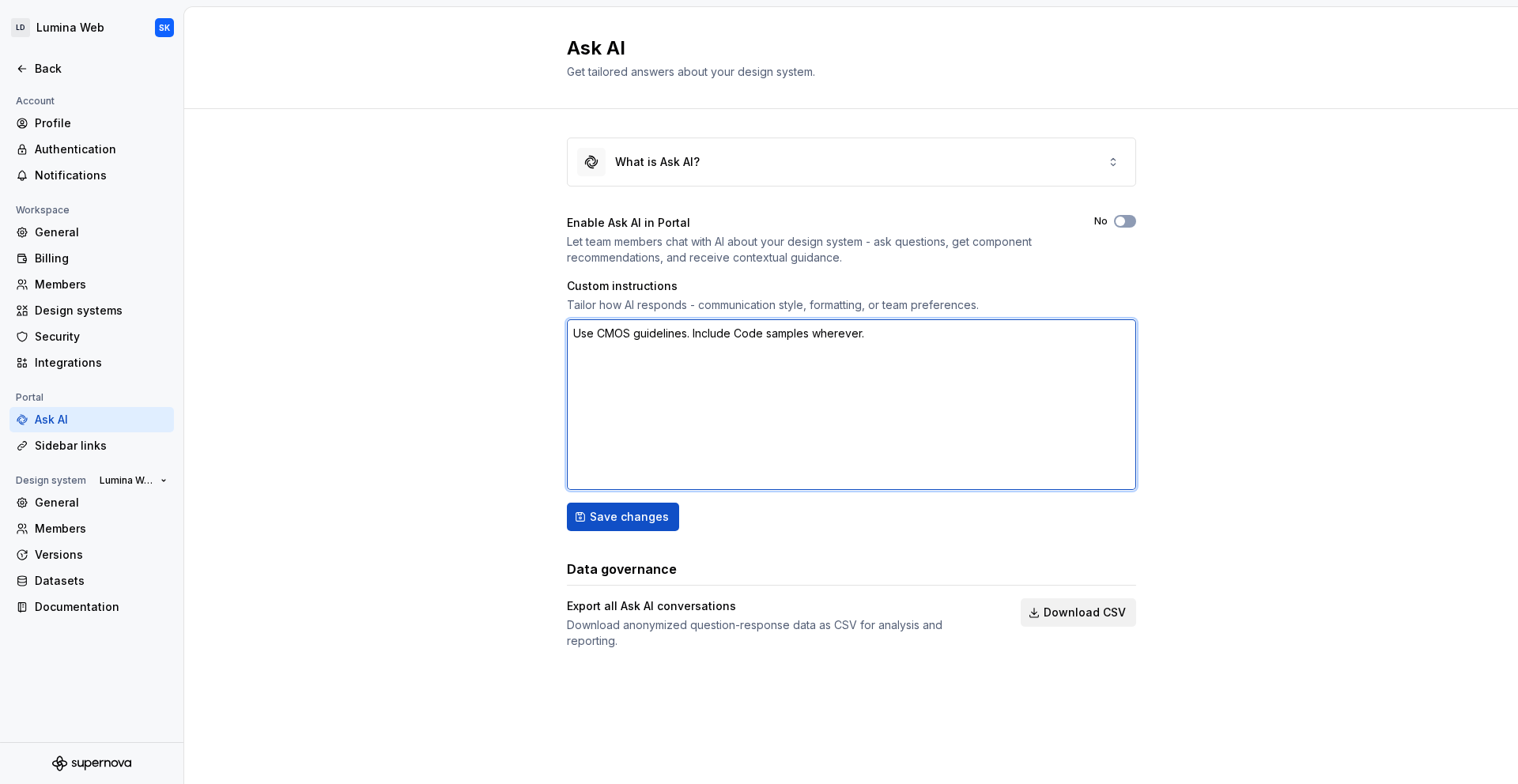
type textarea "*"
type textarea "Use CMOS guidelines. Include Code samples wherever ."
type textarea "*"
type textarea "Use CMOS guidelines. Include Code samples wherever a."
type textarea "*"
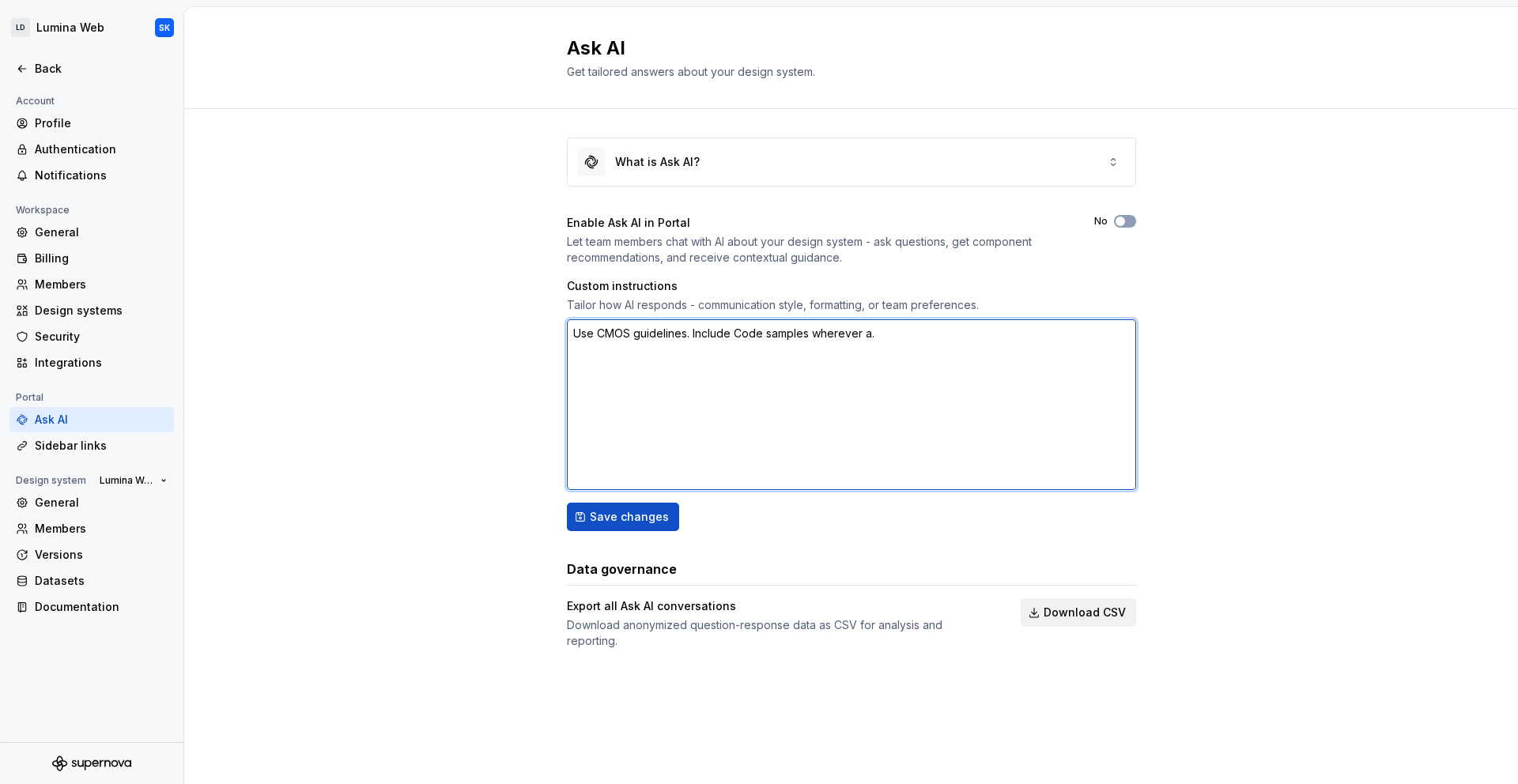
type textarea "Use CMOS guidelines. Include Code samples wherever ap."
type textarea "*"
type textarea "Use CMOS guidelines. Include Code samples wherever apl."
type textarea "*"
type textarea "Use CMOS guidelines. Include Code samples wherever ap."
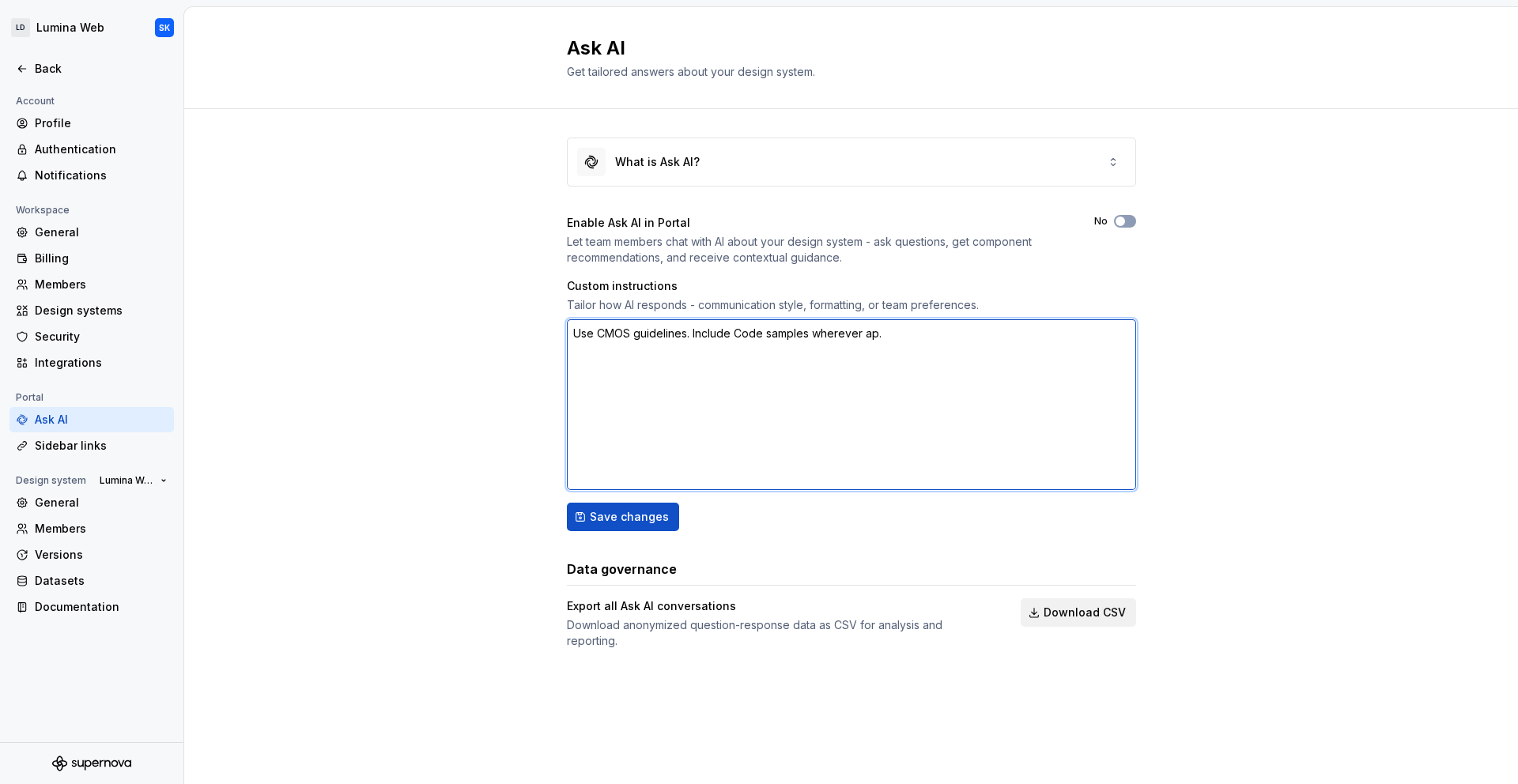
type textarea "*"
type textarea "Use CMOS guidelines. Include Code samples wherever a."
type textarea "*"
type textarea "Use CMOS guidelines. Include Code samples wherever ap."
type textarea "*"
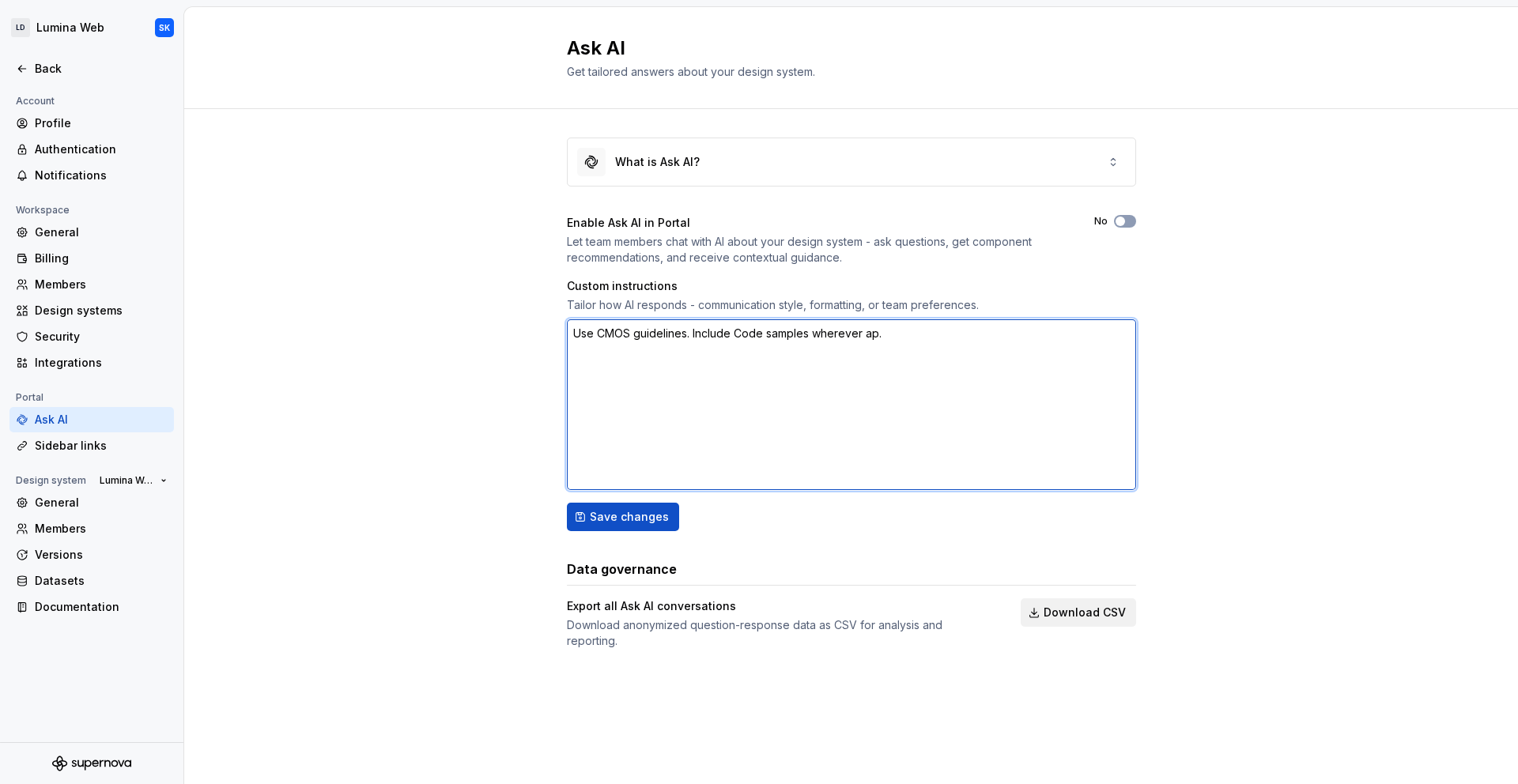
type textarea "Use CMOS guidelines. Include Code samples wherever app."
type textarea "*"
type textarea "Use CMOS guidelines. Include Code samples wherever appl."
type textarea "*"
type textarea "Use CMOS guidelines. Include Code samples wherever appli."
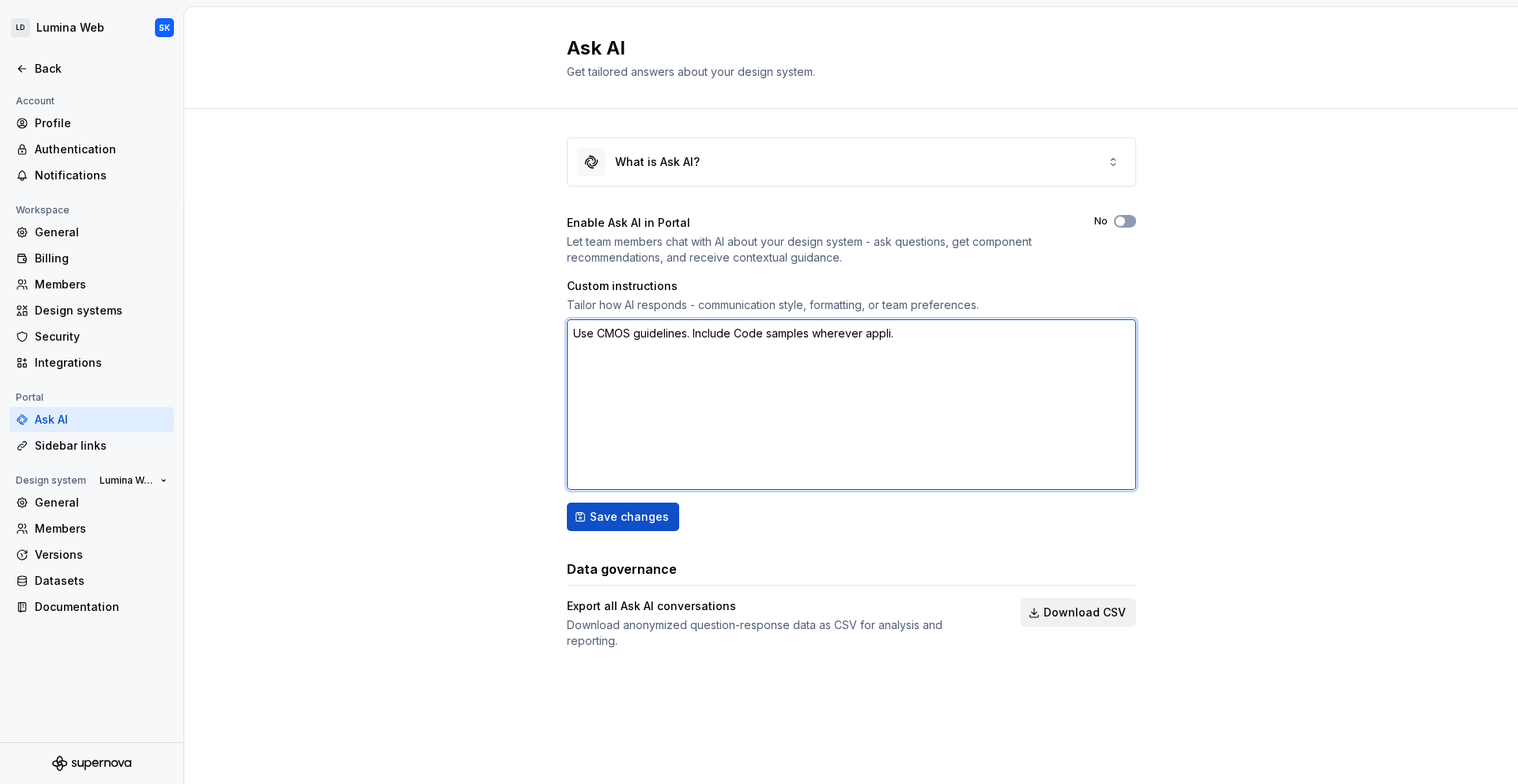
type textarea "*"
type textarea "Use CMOS guidelines. Include Code samples wherever applic."
type textarea "*"
type textarea "Use CMOS guidelines. Include Code samples wherever applica."
type textarea "*"
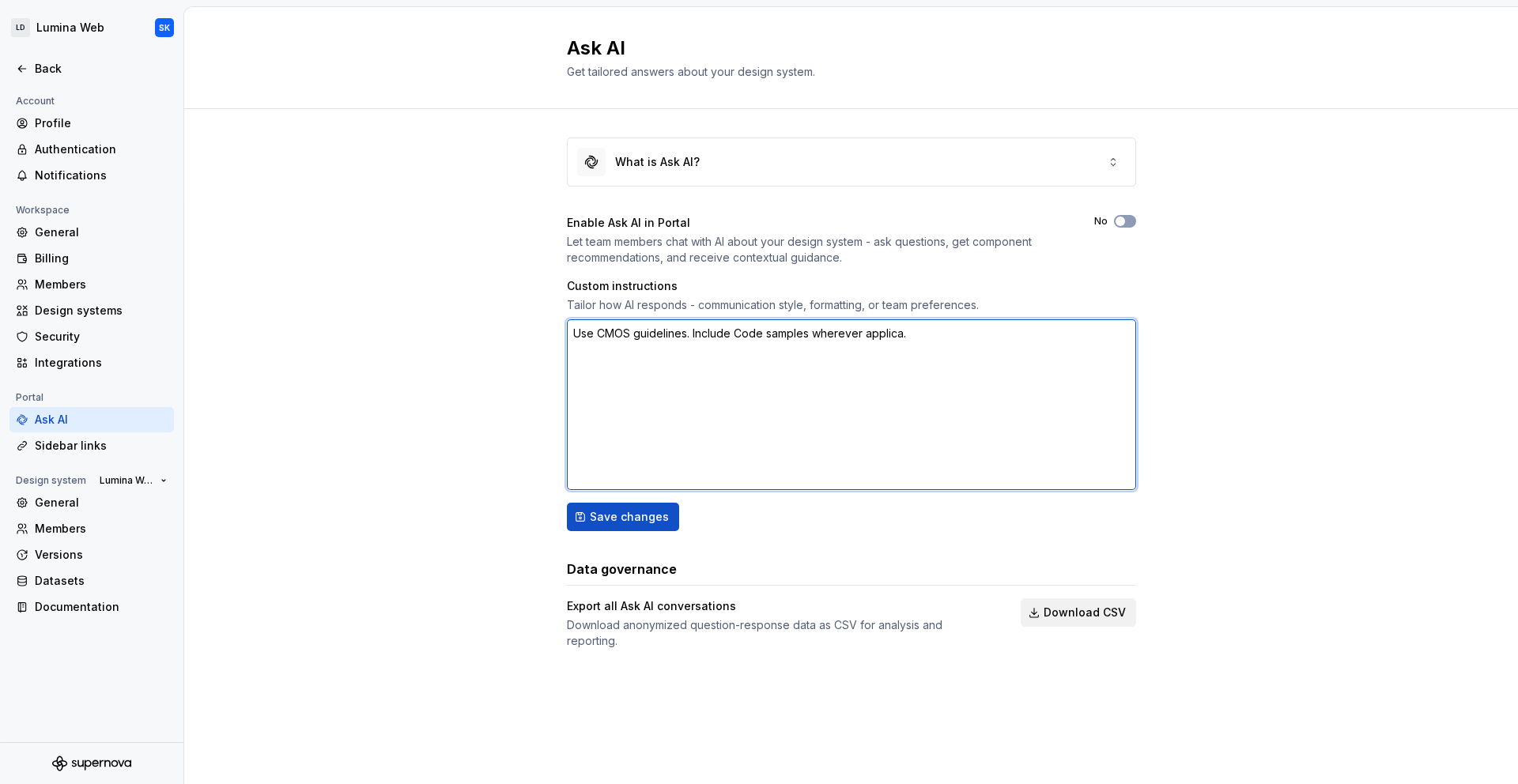
type textarea "Use CMOS guidelines. Include Code samples wherever applicab."
type textarea "*"
type textarea "Use CMOS guidelines. Include Code samples wherever applicabl."
type textarea "*"
type textarea "Use CMOS guidelines. Include Code samples wherever applicable."
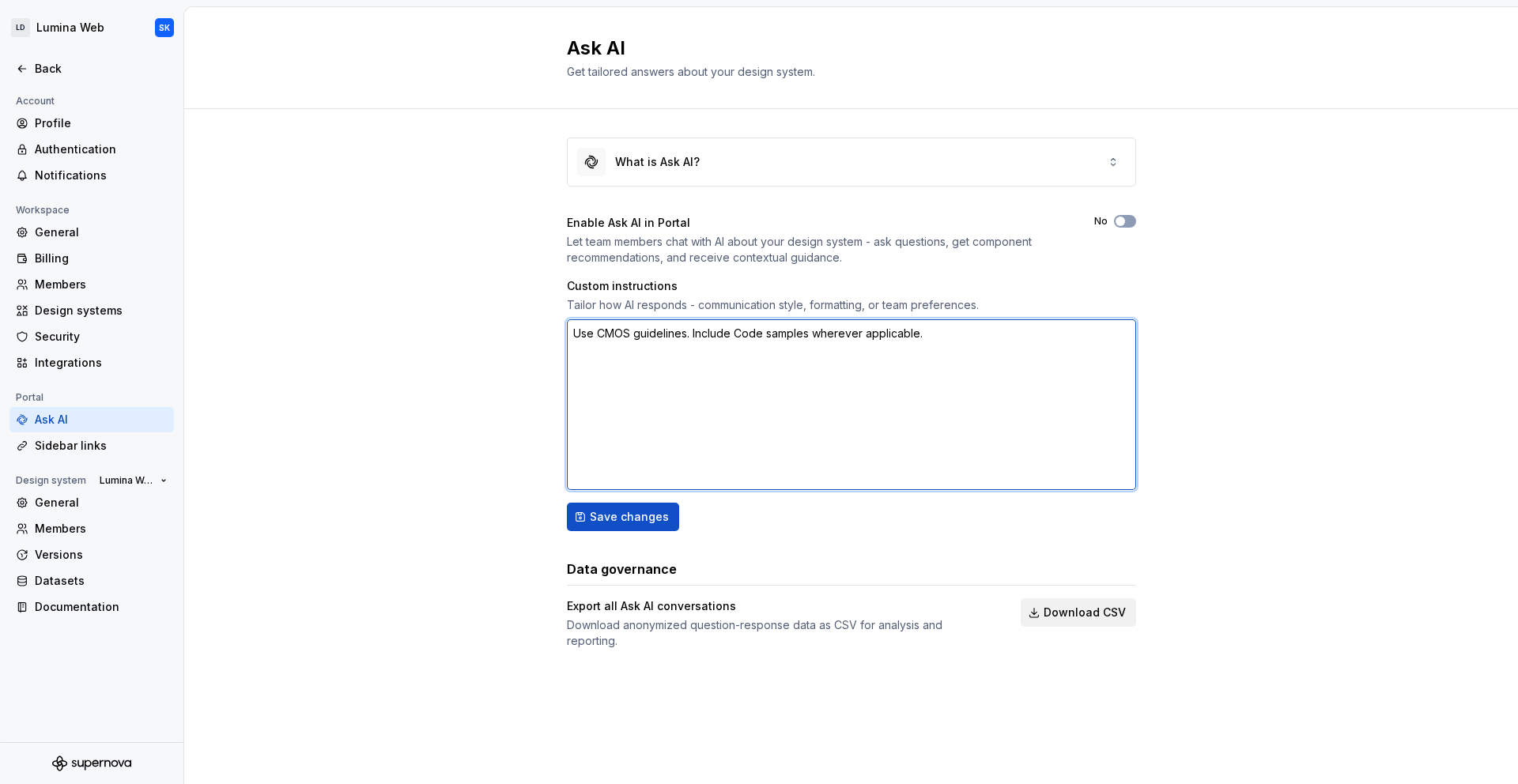
type textarea "*"
type textarea "Use CMOS guidelines. Include Code samples wherever applicable.."
type textarea "*"
type textarea "Use CMOS guidelines. Include Code samples wherever applicable."
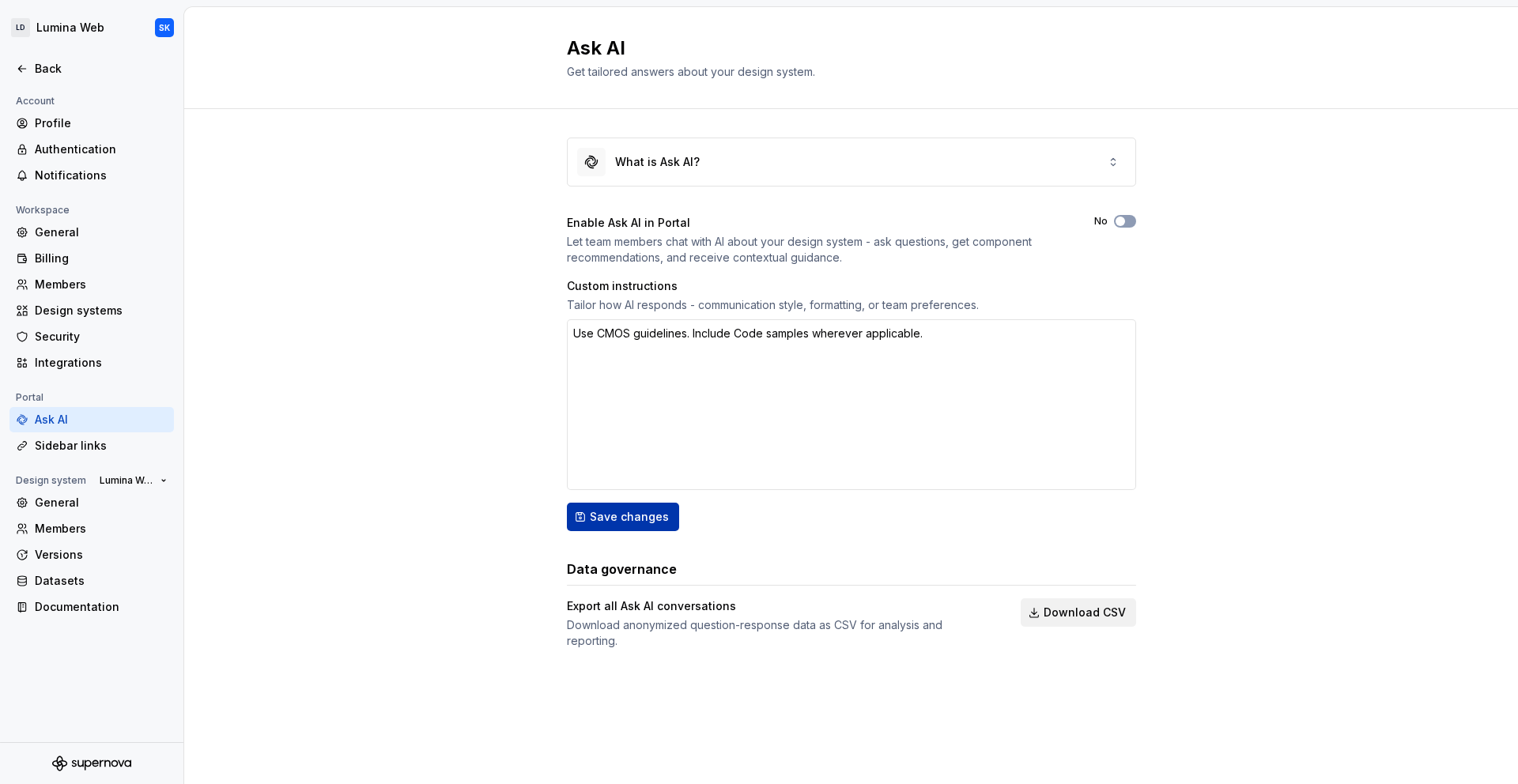
click at [618, 517] on span "Save changes" at bounding box center [629, 516] width 79 height 16
click at [809, 332] on textarea "Use CMOS guidelines. Include Code samples wherever applicable." at bounding box center [851, 405] width 569 height 171
click at [1295, 319] on div "What is Ask AI? Enable Ask AI in Portal Let team members chat with AI about you…" at bounding box center [851, 408] width 1334 height 600
click at [673, 346] on textarea "Use CMOS guidelines. Include Code samples wherever applicable." at bounding box center [851, 405] width 569 height 171
click at [1241, 357] on div "What is Ask AI? Enable Ask AI in Portal Let team members chat with AI about you…" at bounding box center [851, 408] width 1334 height 600
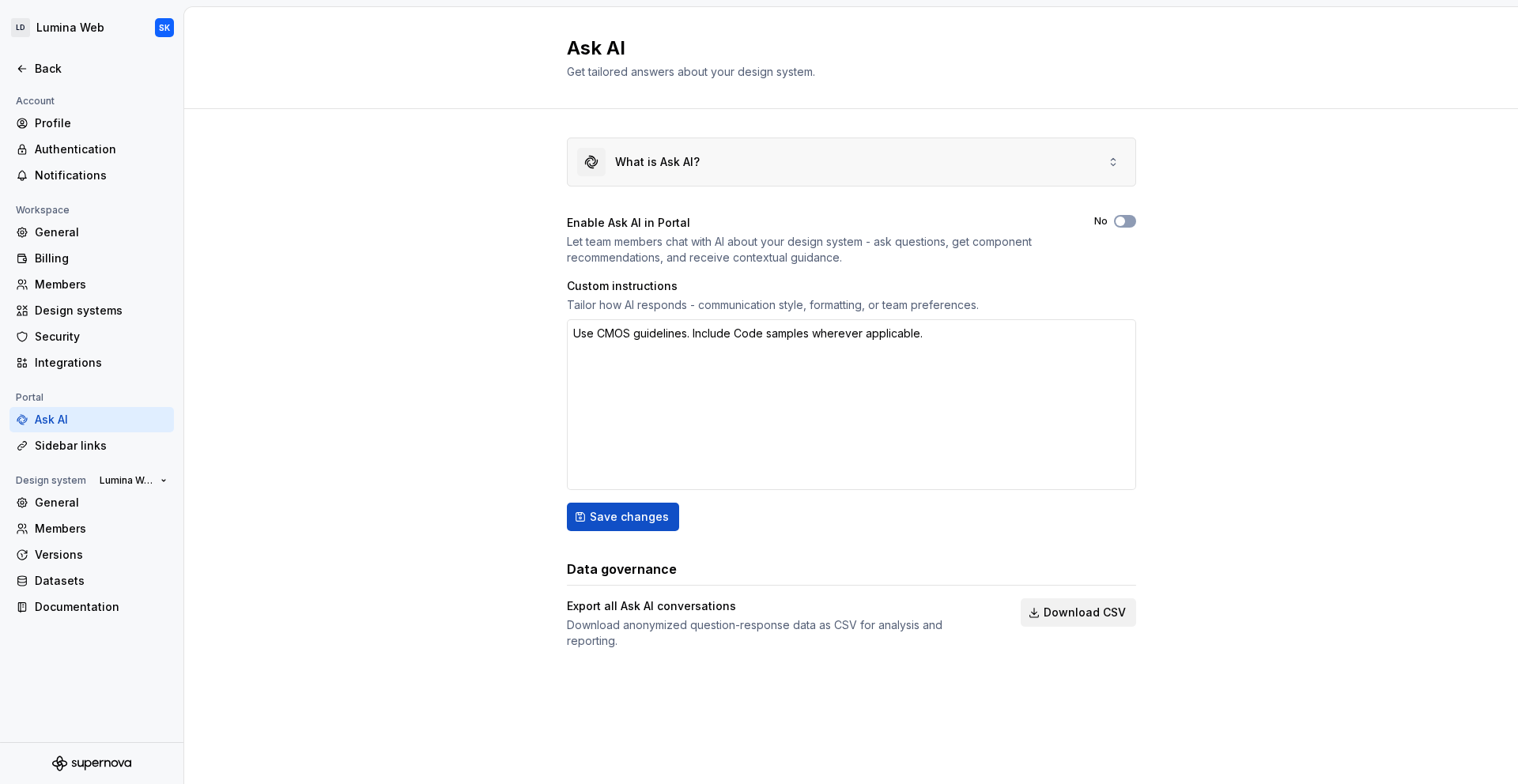
click at [745, 179] on div "What is Ask AI?" at bounding box center [851, 162] width 568 height 48
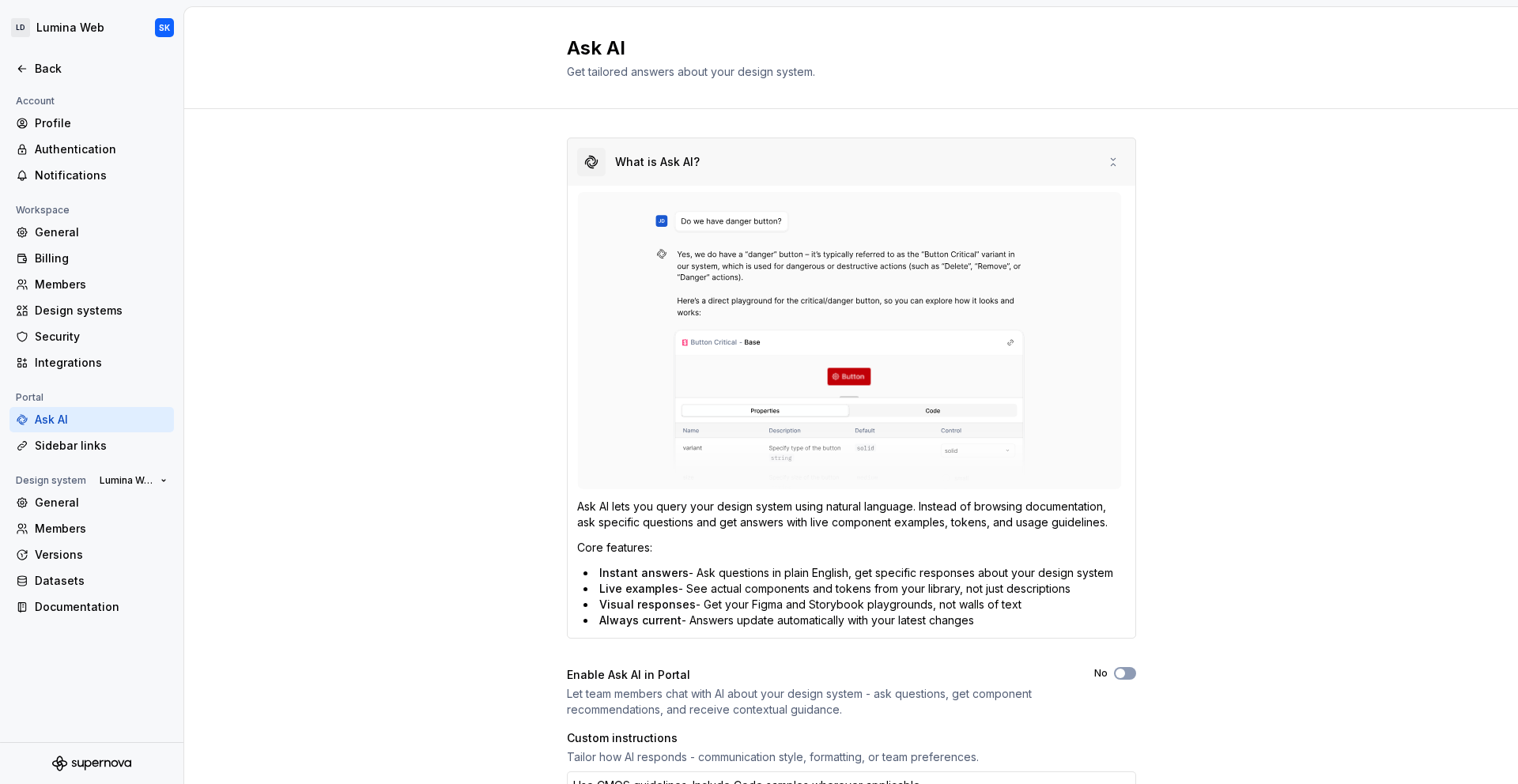
click at [799, 171] on div "What is Ask AI?" at bounding box center [851, 162] width 568 height 48
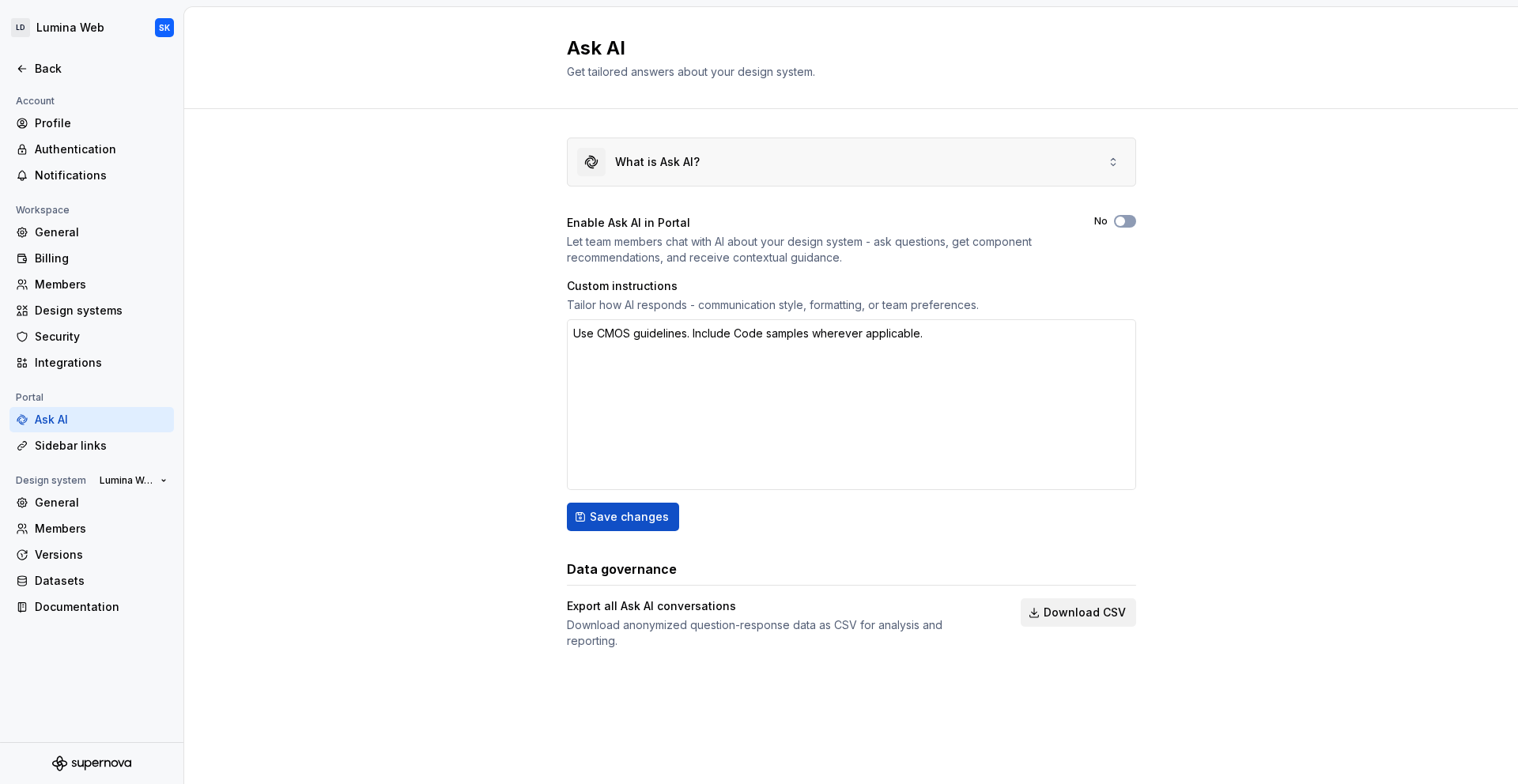
click at [799, 171] on div "What is Ask AI?" at bounding box center [851, 162] width 568 height 48
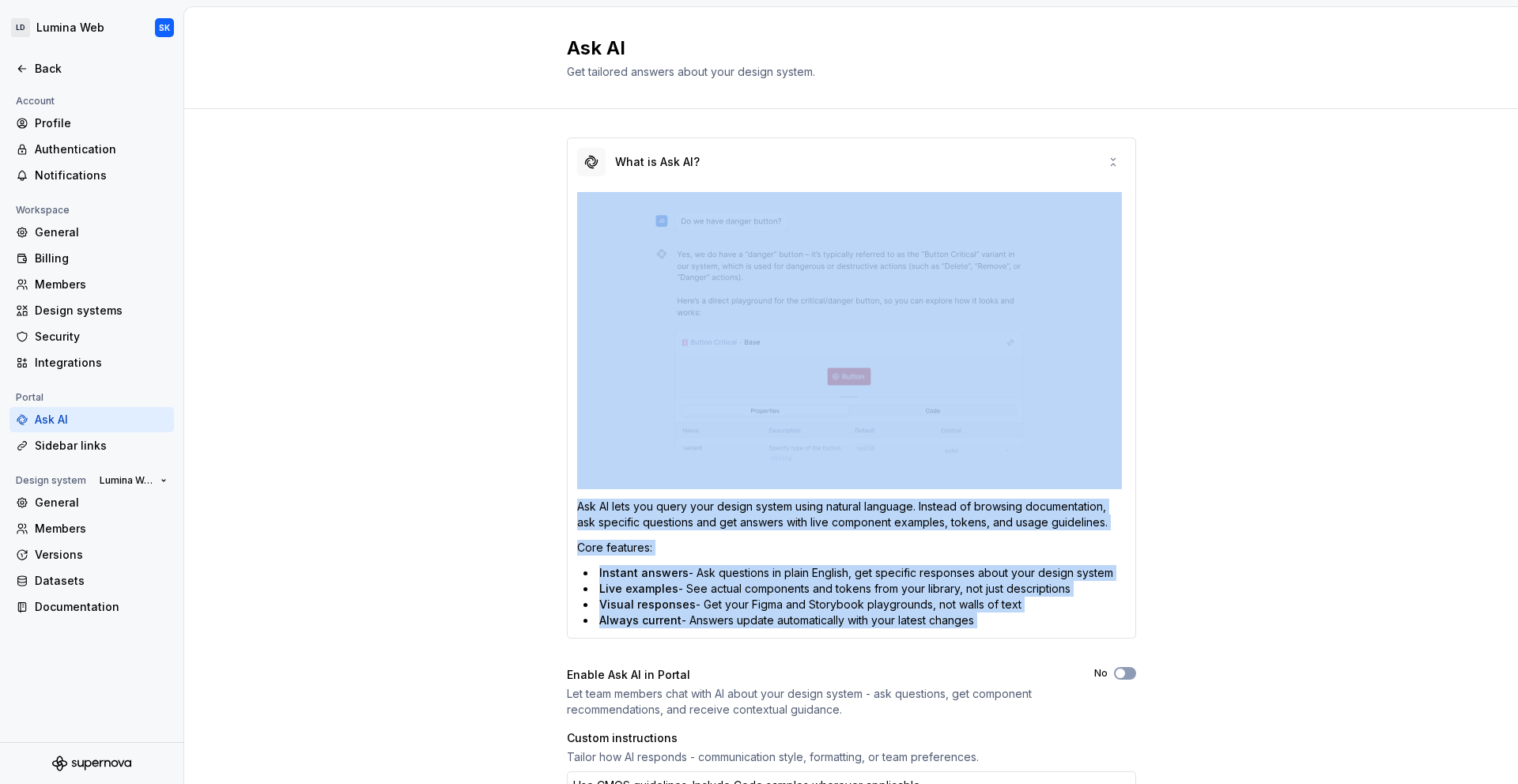
click at [500, 259] on div "What is Ask AI? Ask AI lets you query your design system using natural language…" at bounding box center [851, 635] width 1334 height 1052
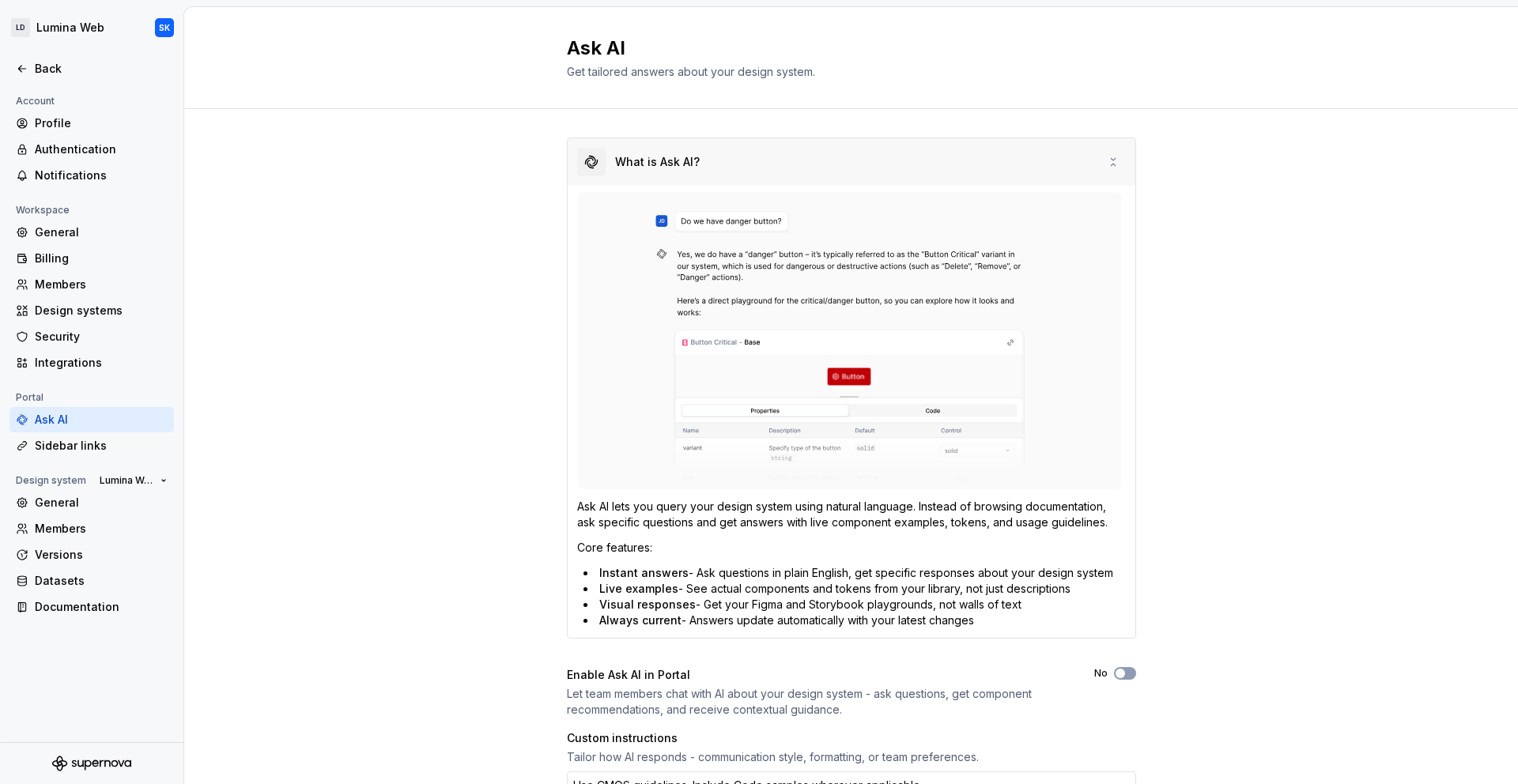
click at [787, 184] on div "What is Ask AI?" at bounding box center [851, 162] width 568 height 48
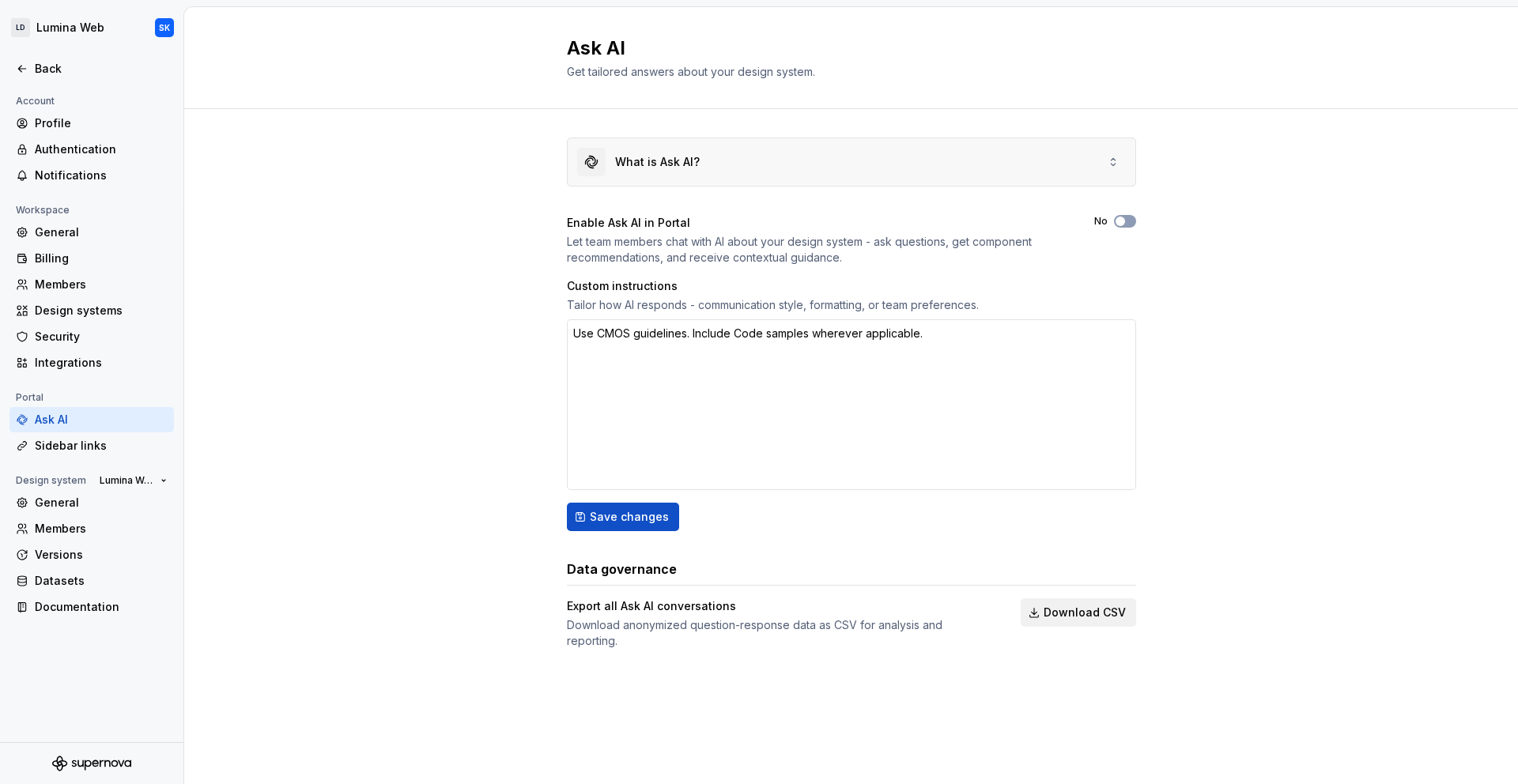
click at [709, 164] on div "What is Ask AI?" at bounding box center [851, 162] width 568 height 48
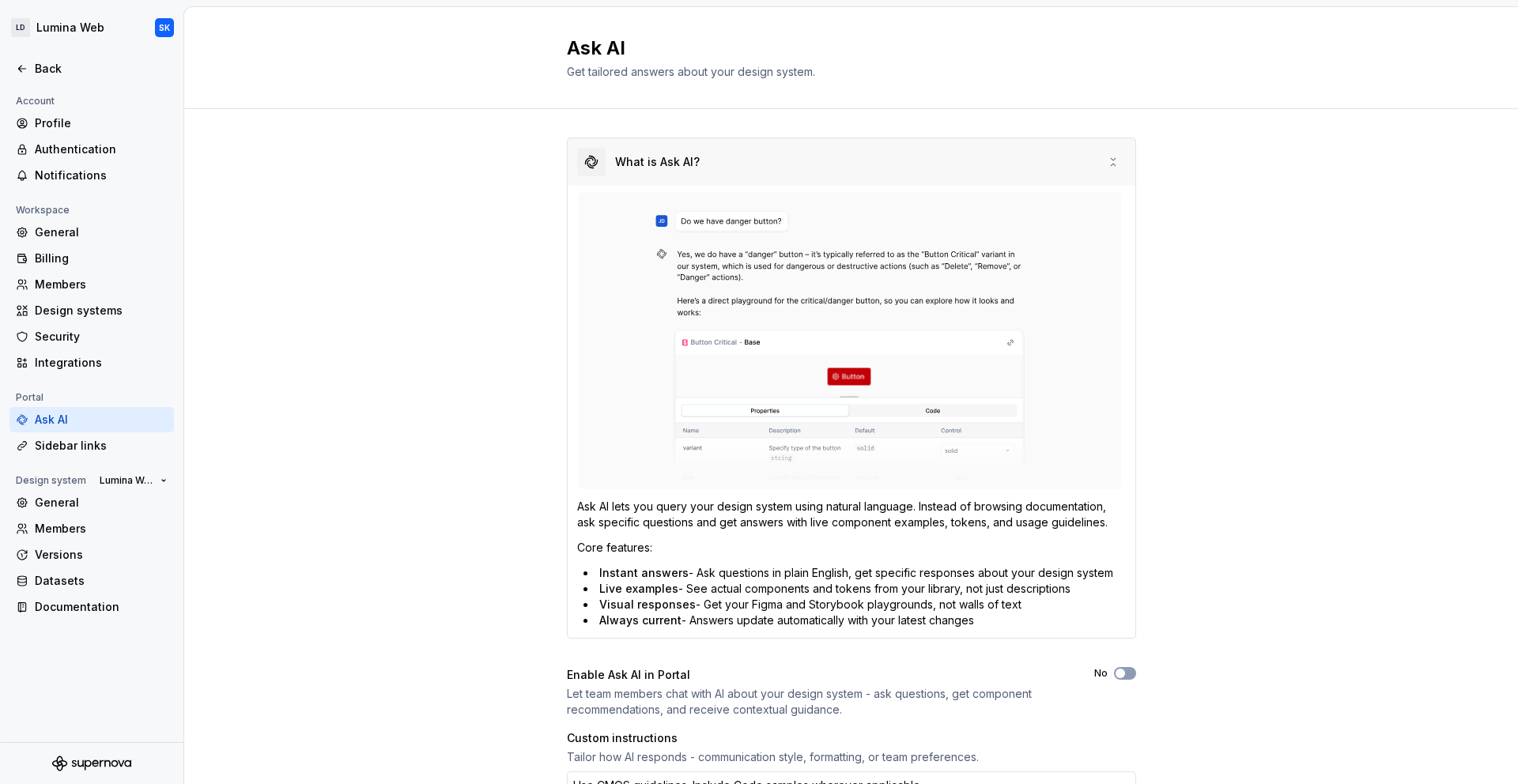
click at [704, 162] on div "What is Ask AI?" at bounding box center [851, 162] width 568 height 48
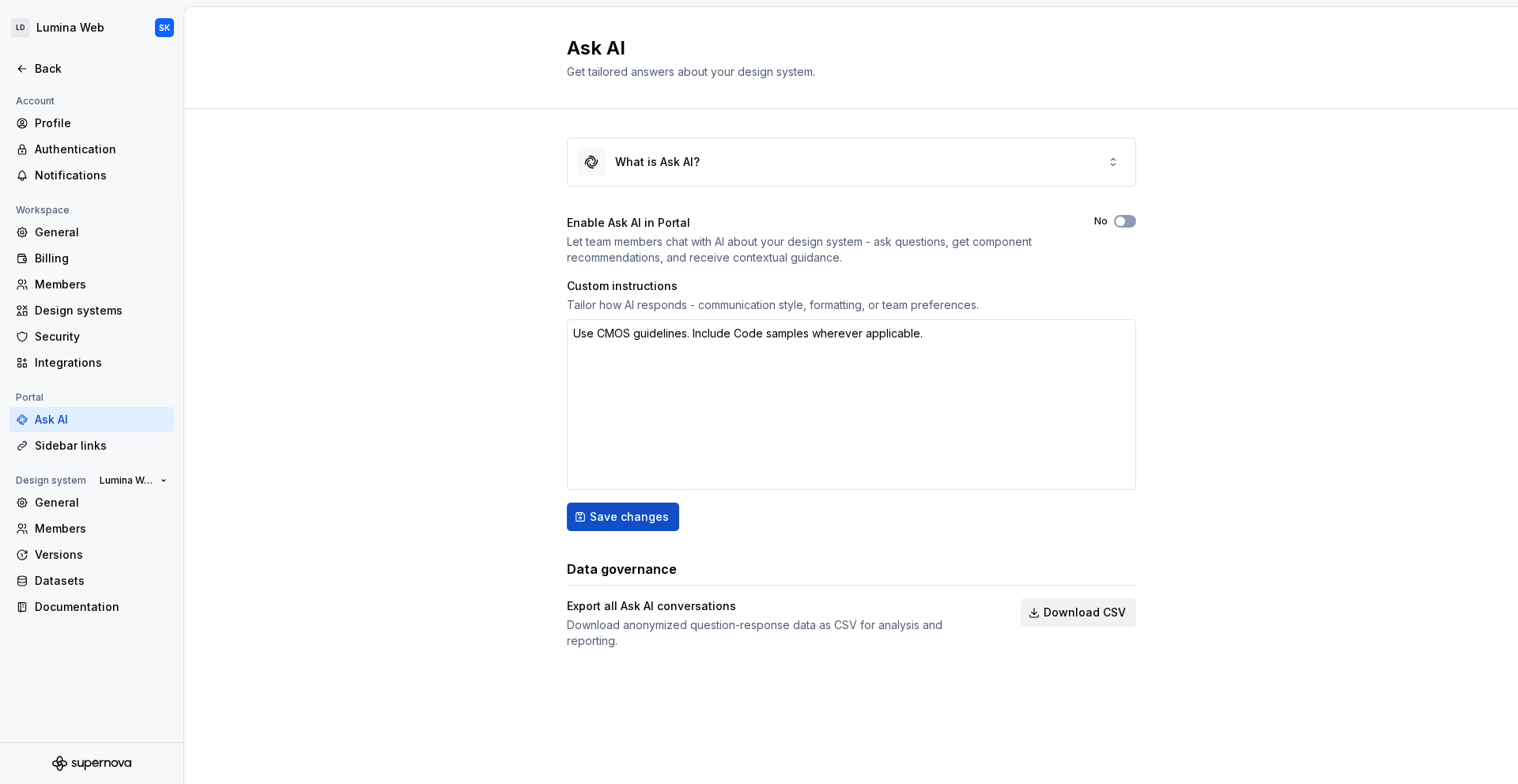
click at [468, 168] on div "What is Ask AI? Enable Ask AI in Portal Let team members chat with AI about you…" at bounding box center [851, 408] width 1334 height 600
click at [63, 73] on div "Back" at bounding box center [101, 69] width 133 height 16
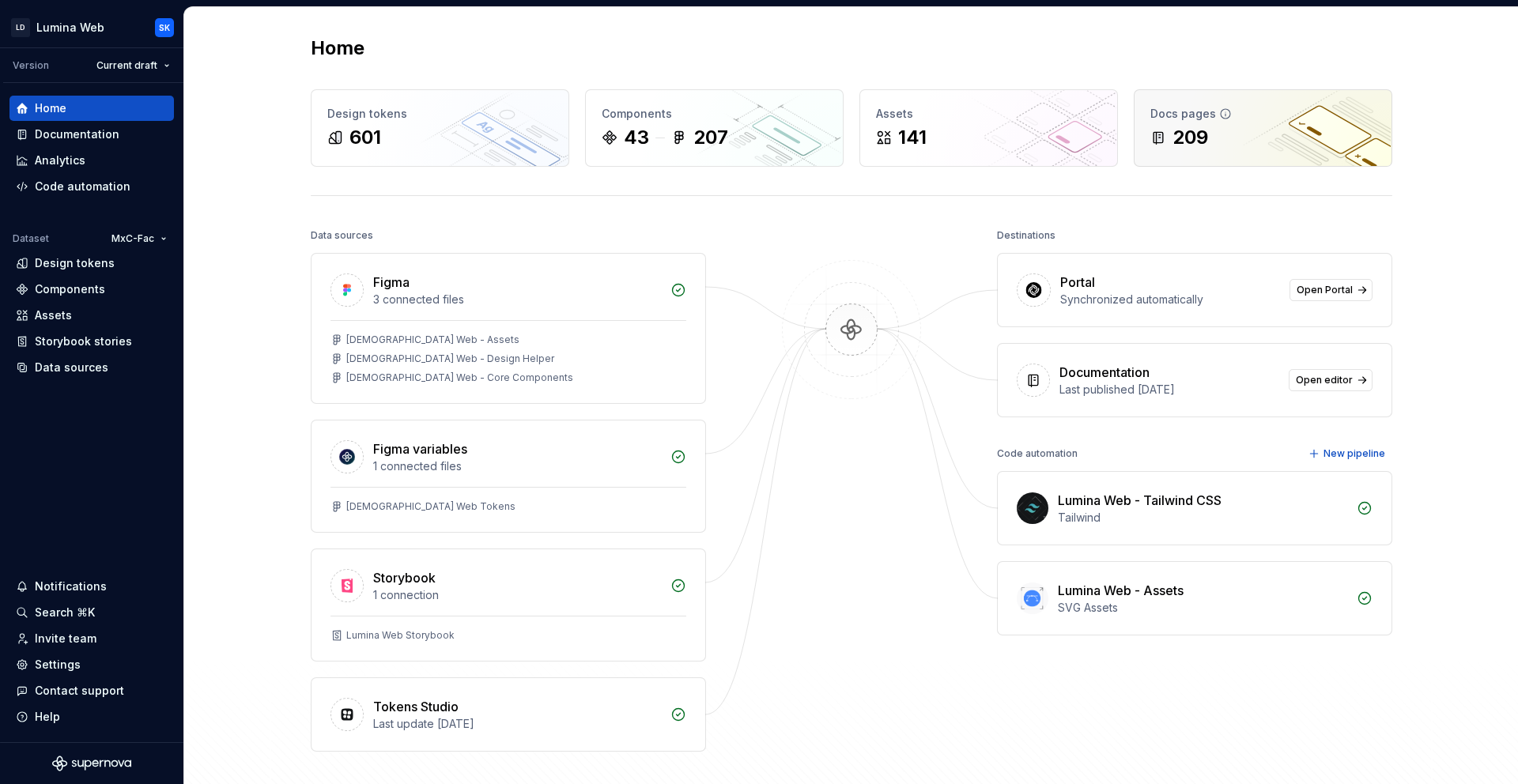
click at [1266, 128] on div "209" at bounding box center [1263, 138] width 225 height 25
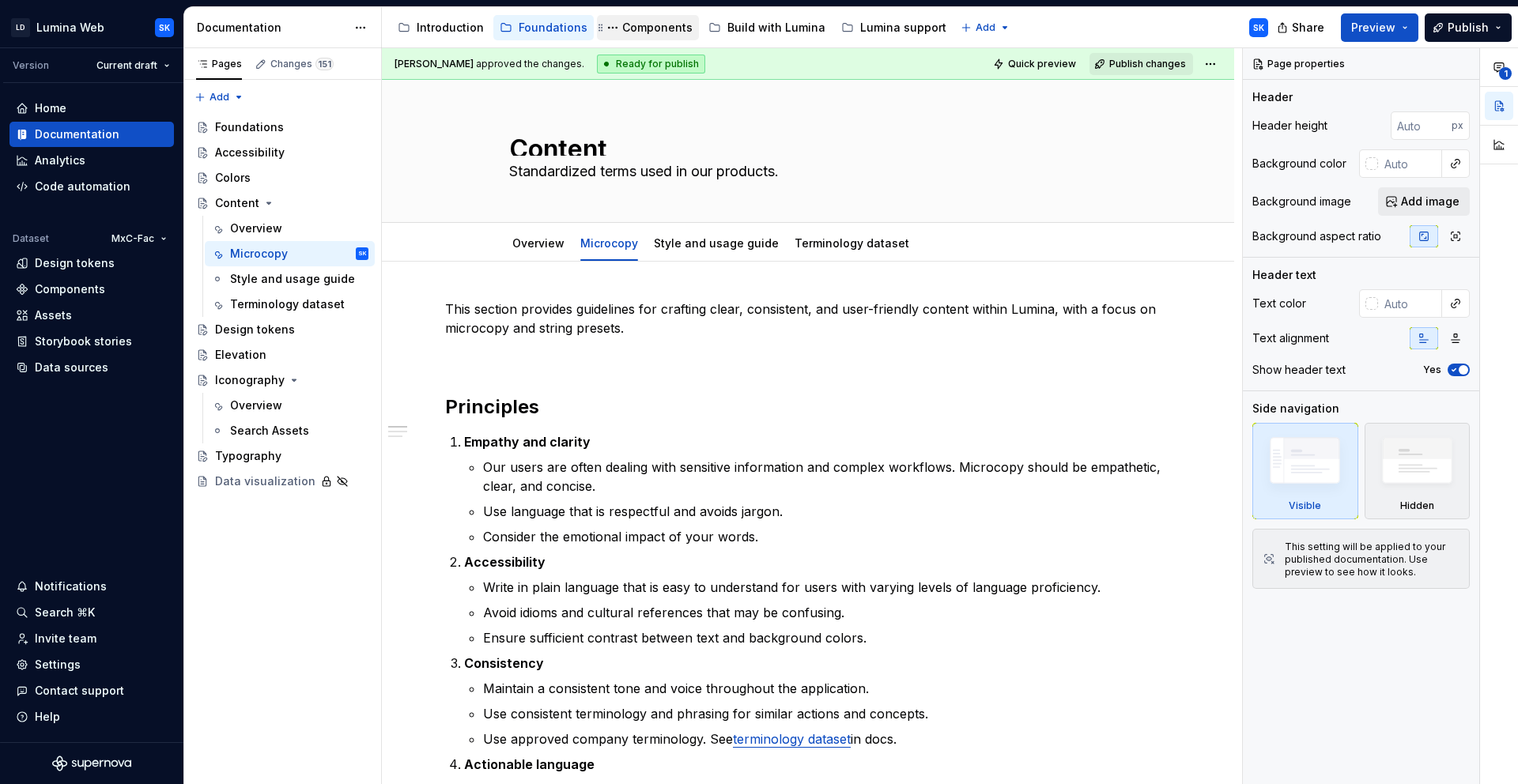
click at [657, 30] on div "Components" at bounding box center [657, 27] width 70 height 16
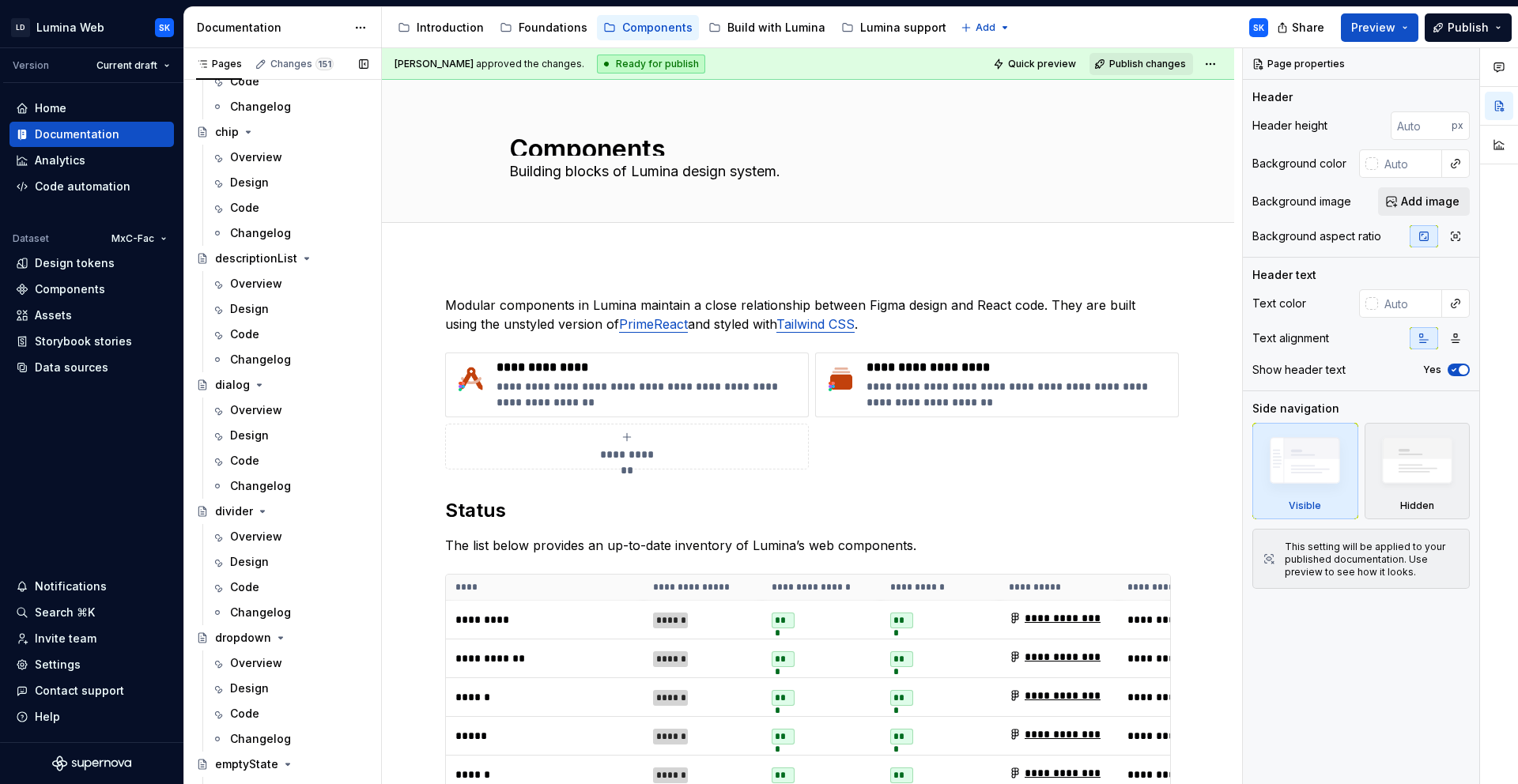
scroll to position [1206, 0]
click at [285, 416] on div "Overview" at bounding box center [299, 413] width 139 height 22
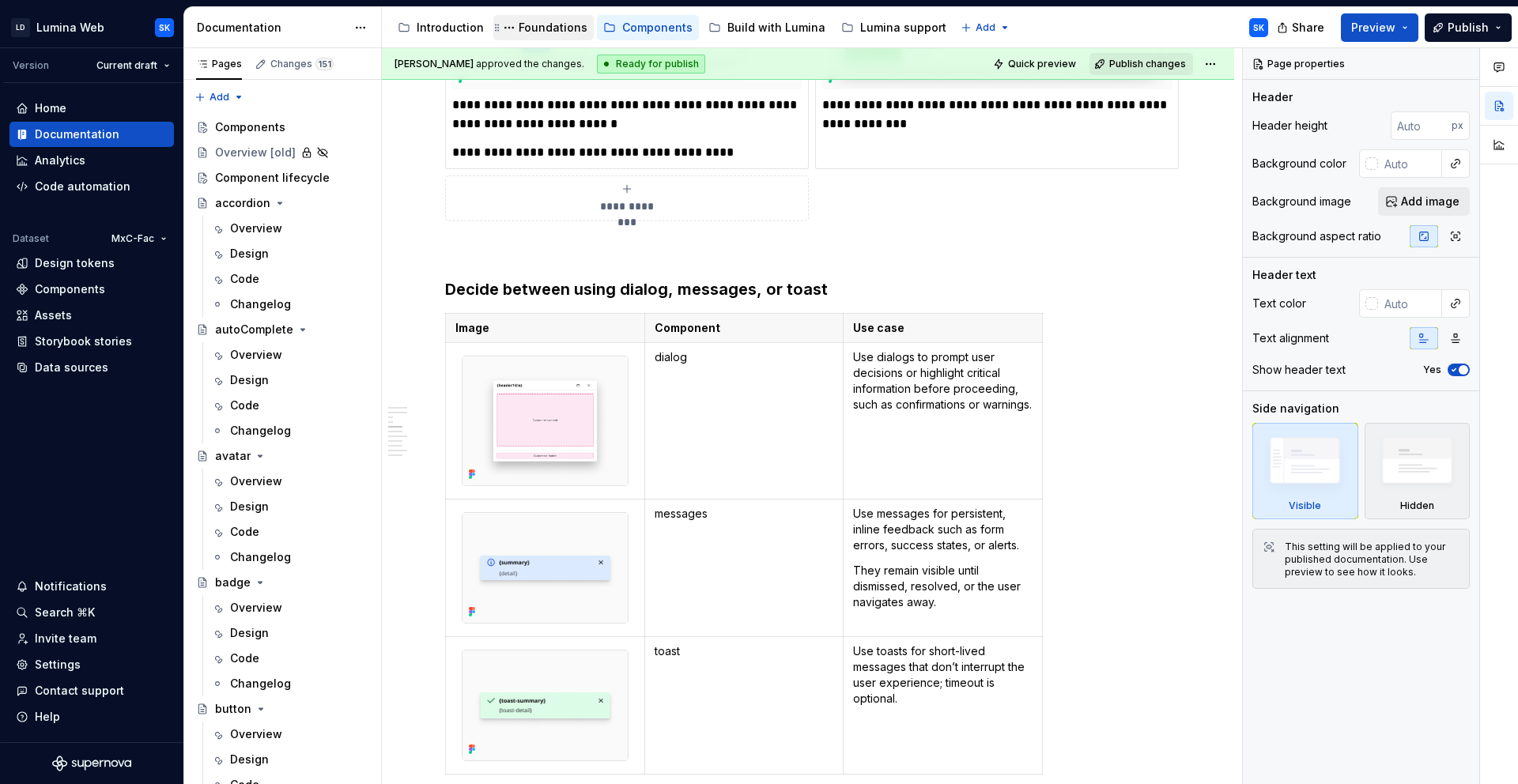
click at [550, 28] on div "Foundations" at bounding box center [552, 27] width 69 height 16
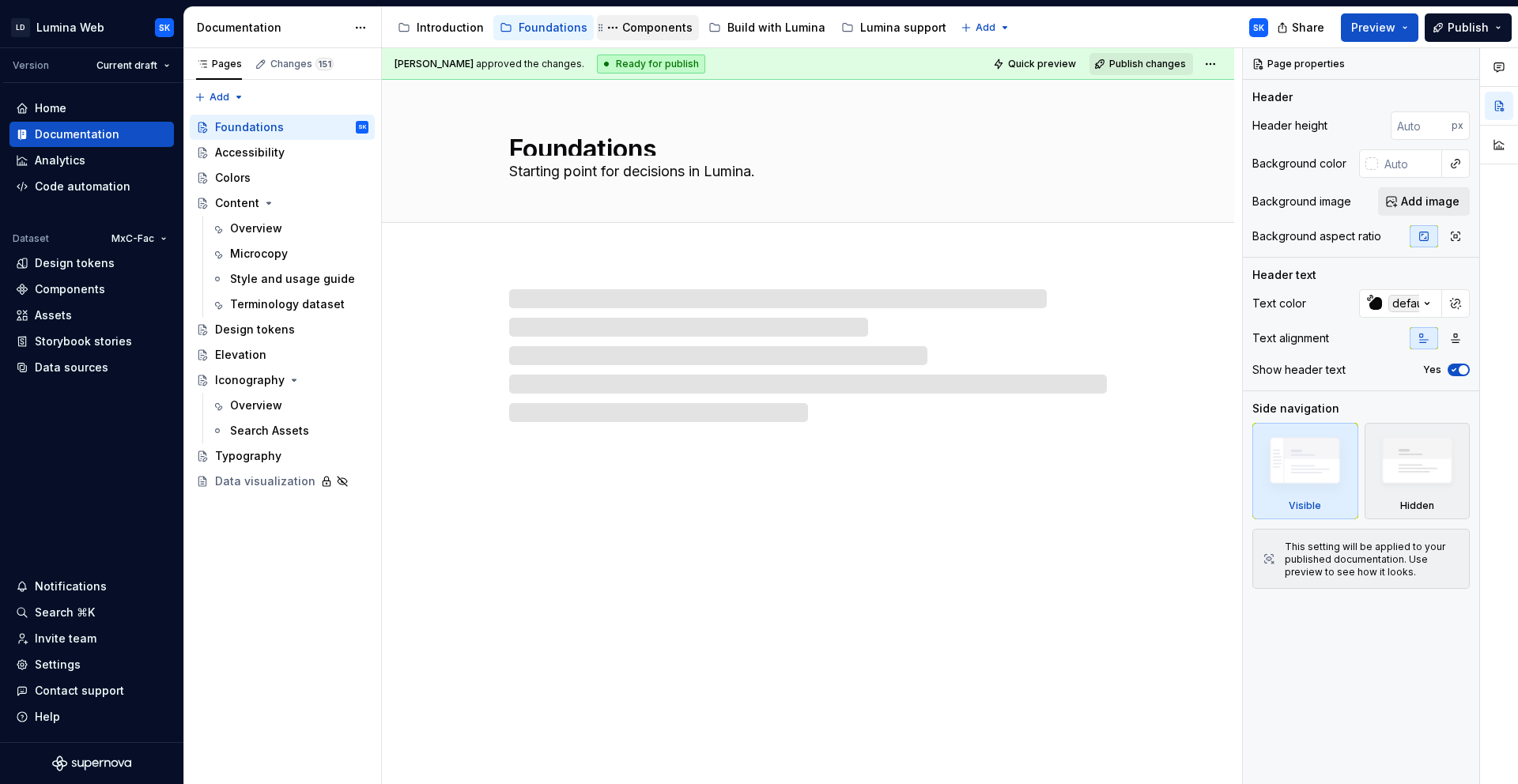
click at [645, 30] on div "Components" at bounding box center [657, 27] width 70 height 16
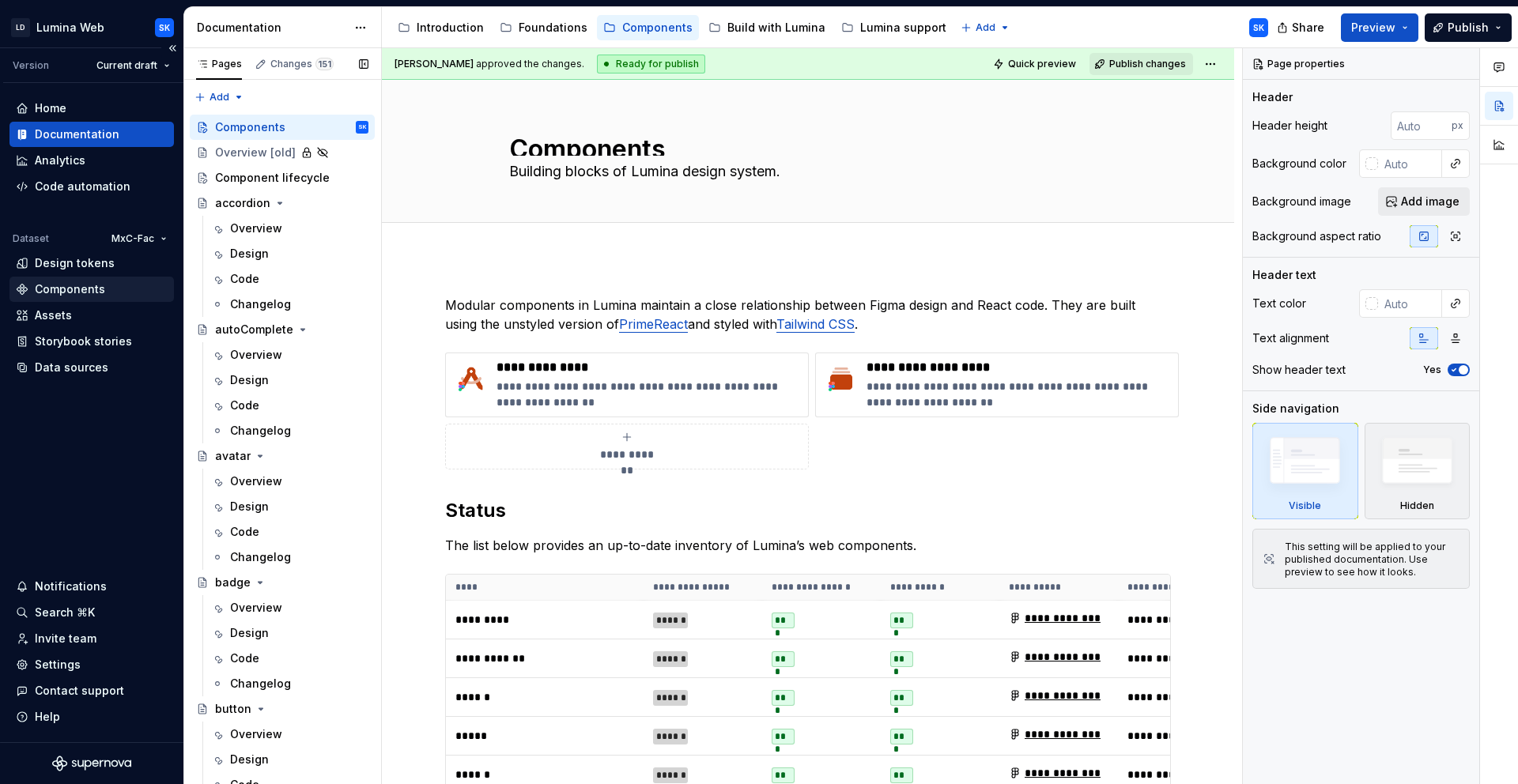
type textarea "*"
click at [97, 294] on div "Components" at bounding box center [70, 289] width 70 height 16
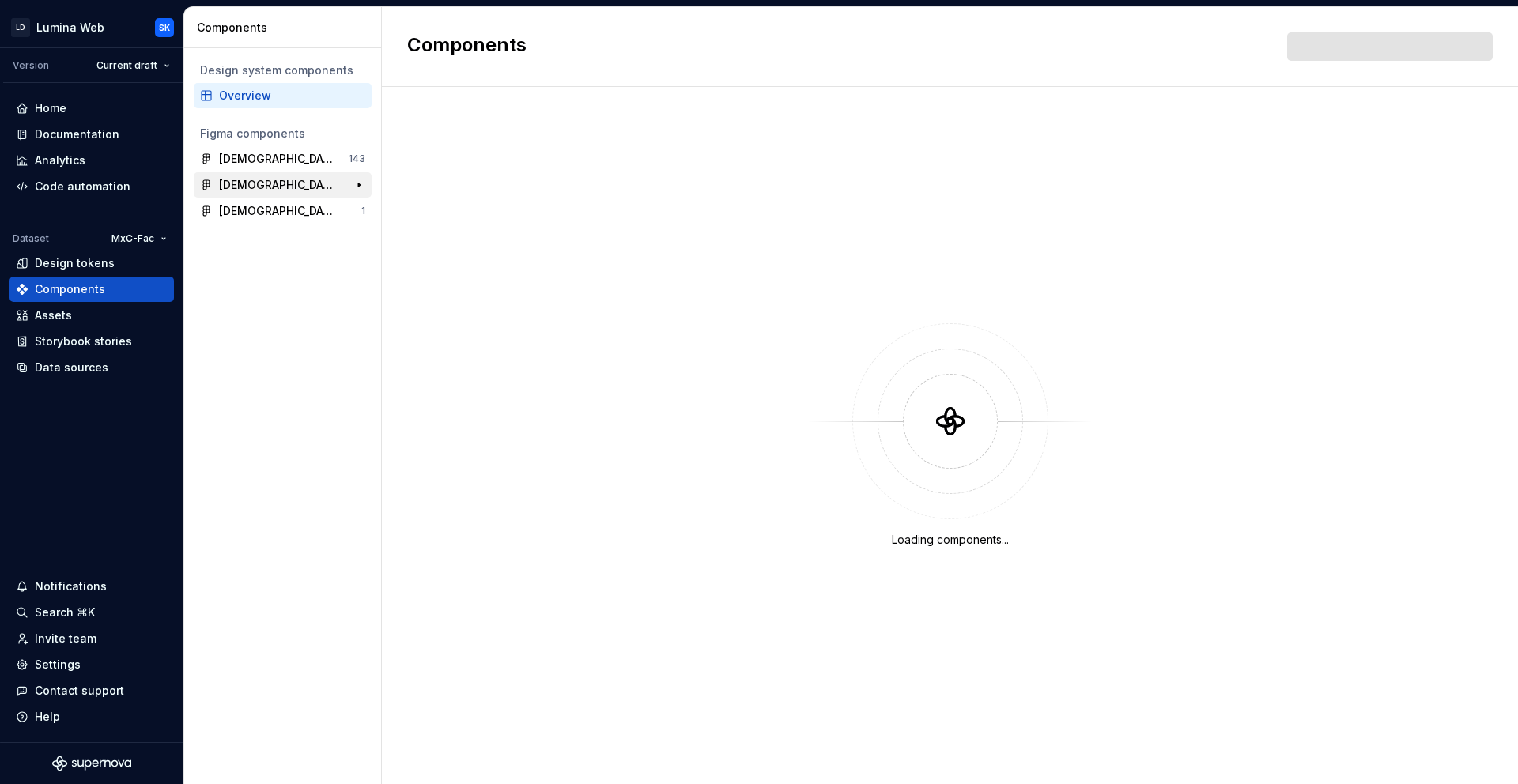
click at [273, 177] on div "[DEMOGRAPHIC_DATA] Web - Core Components" at bounding box center [278, 184] width 117 height 16
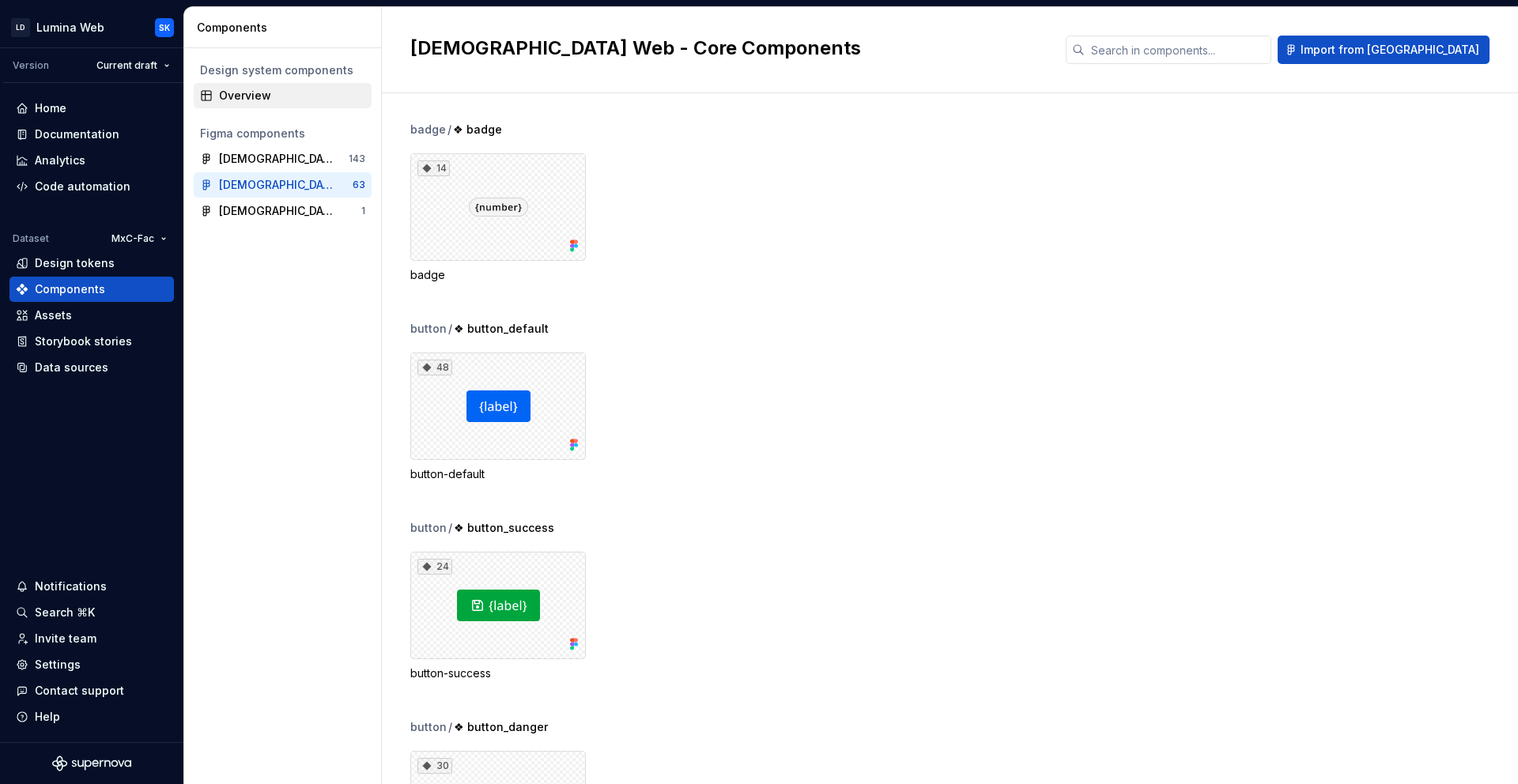
click at [251, 104] on div "Overview" at bounding box center [282, 96] width 178 height 25
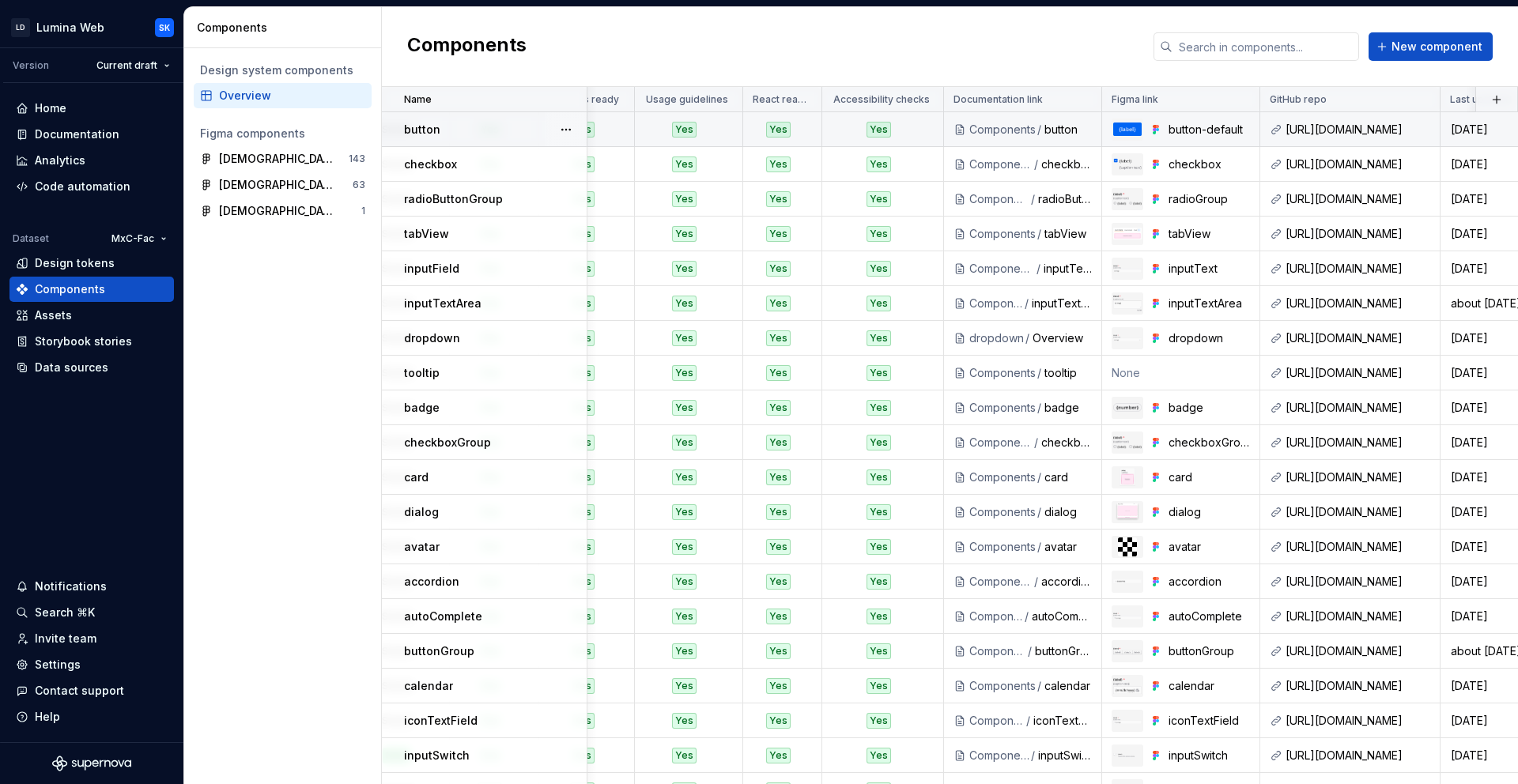
scroll to position [0, 492]
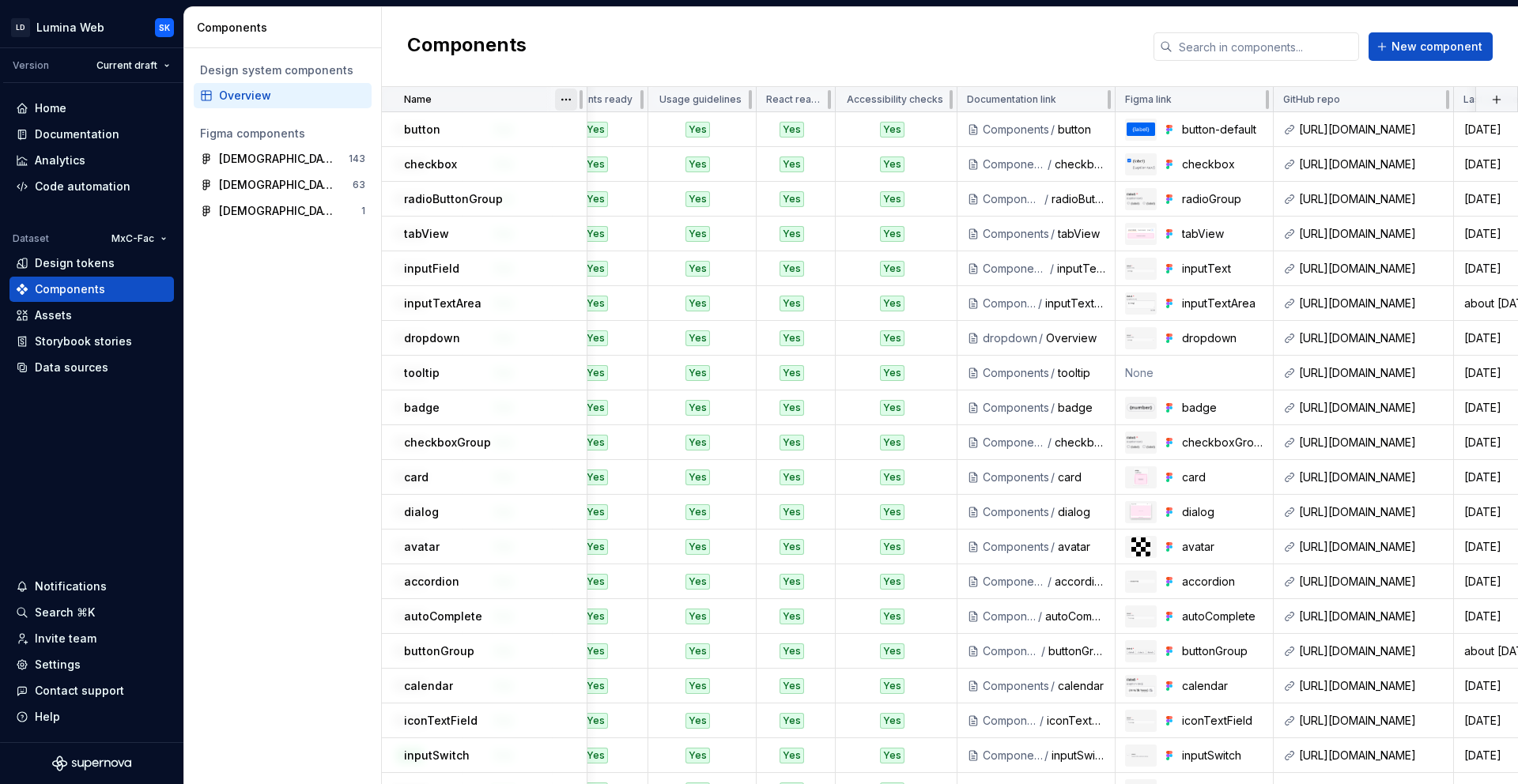
click at [569, 102] on html "LD Lumina Web SK Version Current draft Home Documentation Analytics Code automa…" at bounding box center [759, 392] width 1518 height 784
click at [623, 134] on div "Sort ascending" at bounding box center [636, 130] width 103 height 16
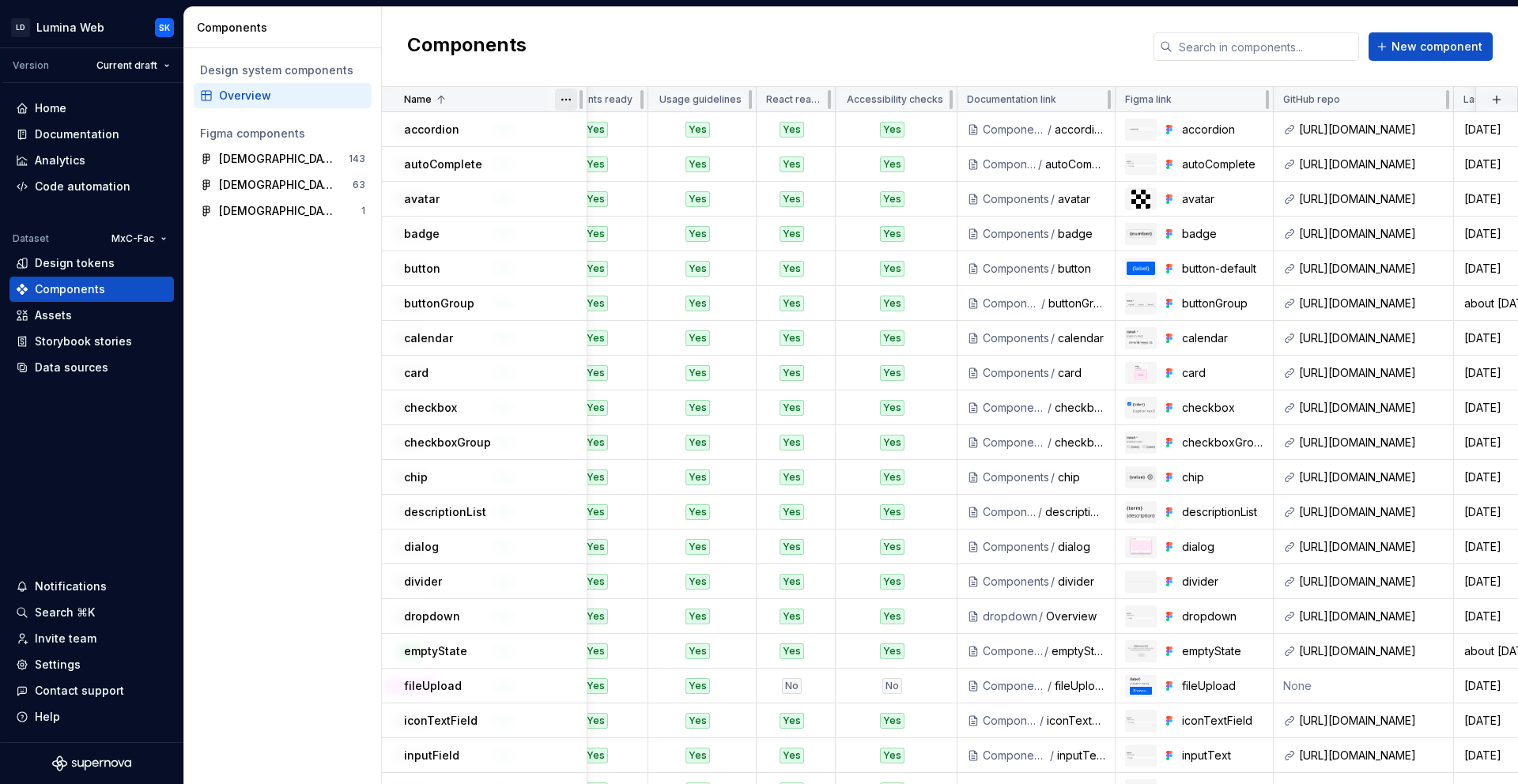
click at [571, 101] on html "LD Lumina Web SK Version Current draft Home Documentation Analytics Code automa…" at bounding box center [759, 392] width 1518 height 784
click at [562, 43] on html "LD Lumina Web SK Version Current draft Home Documentation Analytics Code automa…" at bounding box center [759, 392] width 1518 height 784
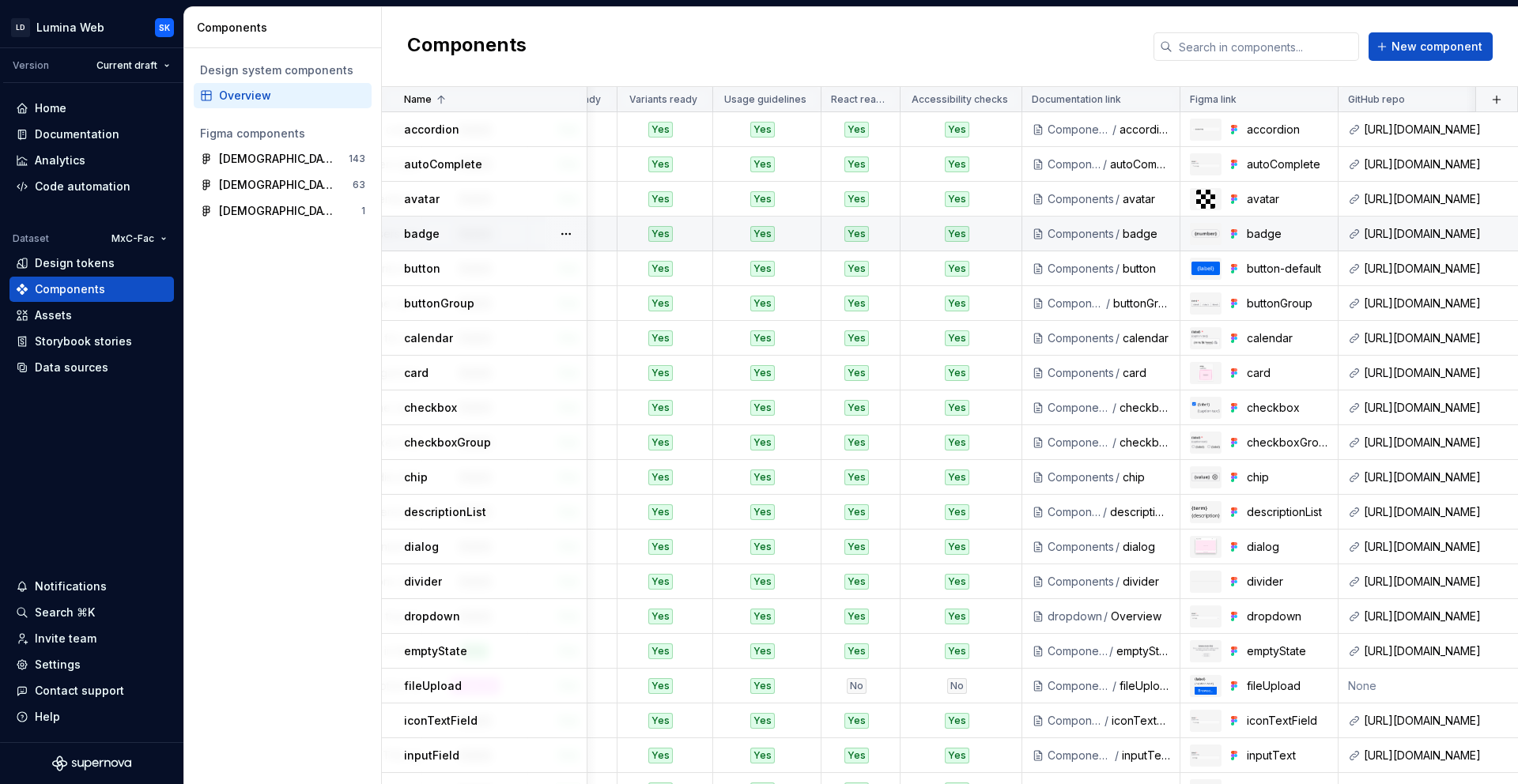
scroll to position [0, 415]
